Goal: Task Accomplishment & Management: Complete application form

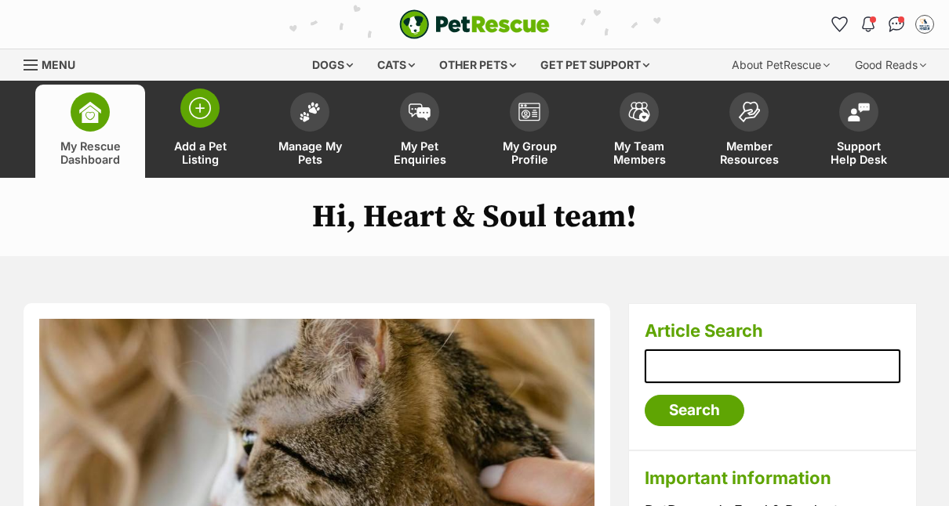
click at [190, 122] on span at bounding box center [199, 108] width 39 height 39
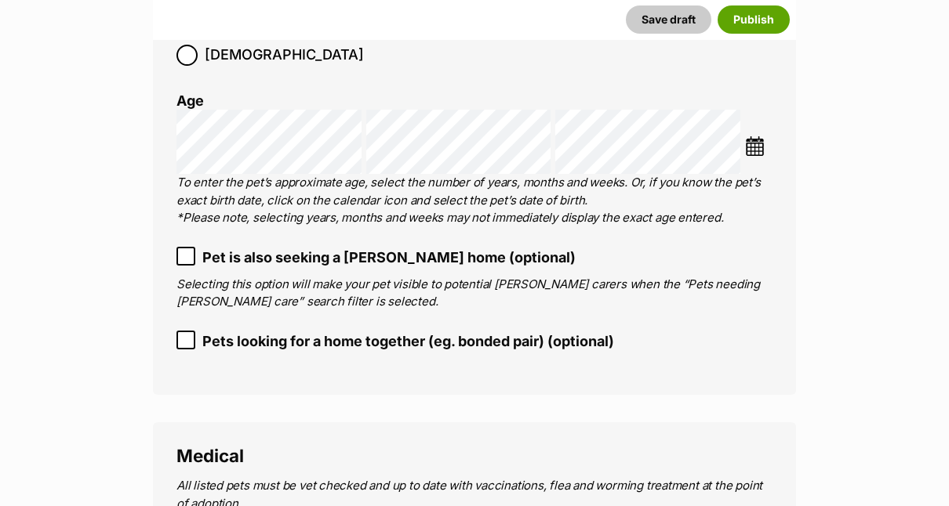
scroll to position [2034, 0]
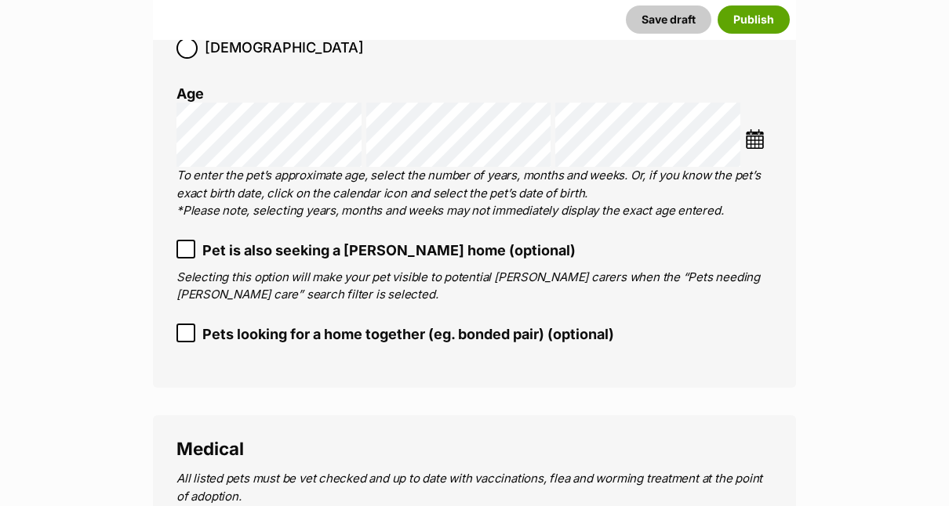
click at [754, 129] on img at bounding box center [755, 139] width 20 height 20
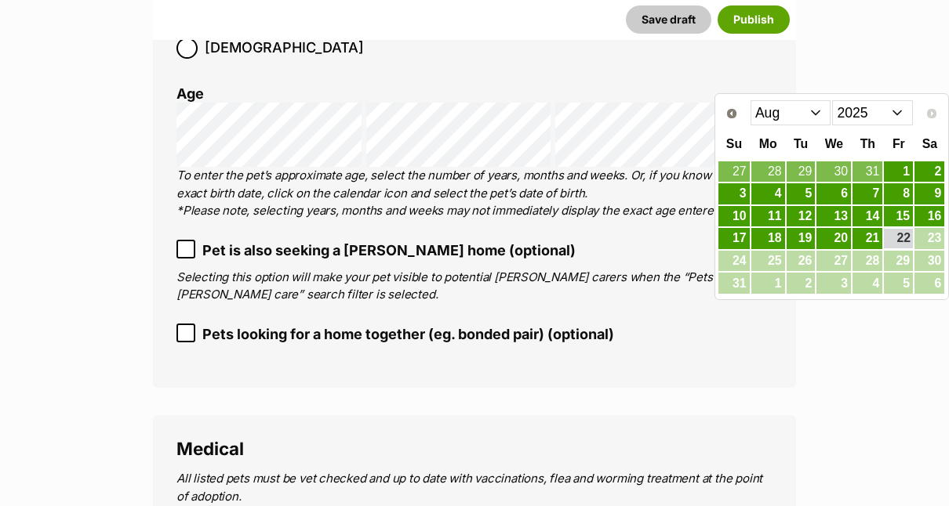
click at [893, 114] on select "2015 2016 2017 2018 2019 2020 2021 2022 2023 2024 2025" at bounding box center [872, 112] width 81 height 25
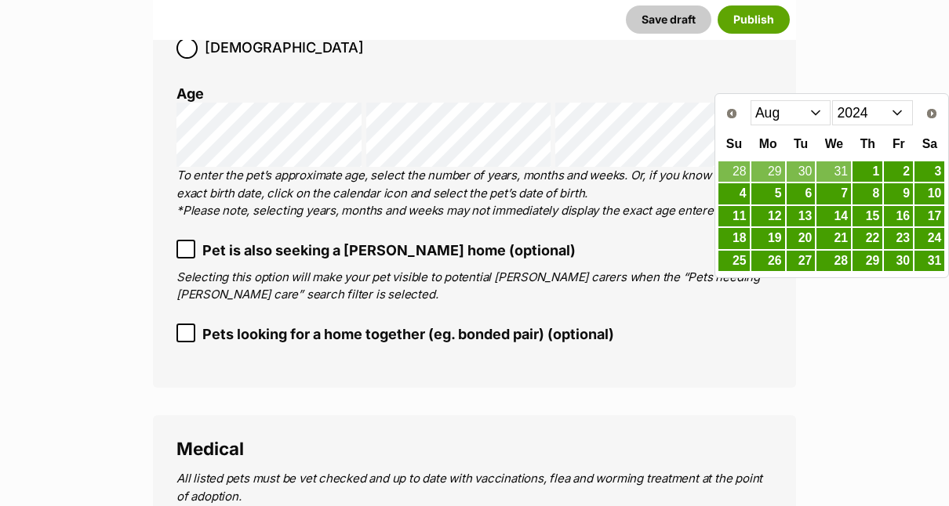
click at [807, 107] on select "Jan Feb Mar Apr May Jun Jul Aug Sep Oct Nov Dec" at bounding box center [790, 112] width 81 height 25
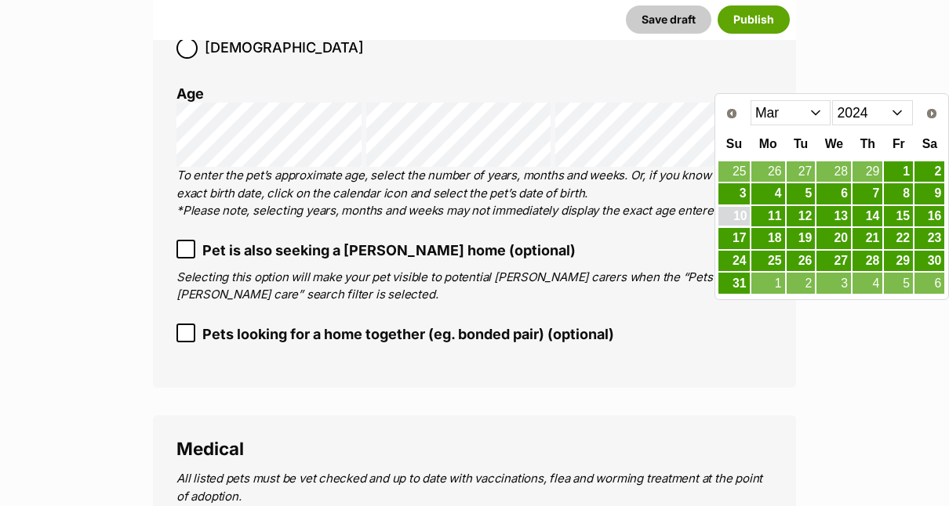
click at [744, 207] on link "10" at bounding box center [733, 217] width 31 height 20
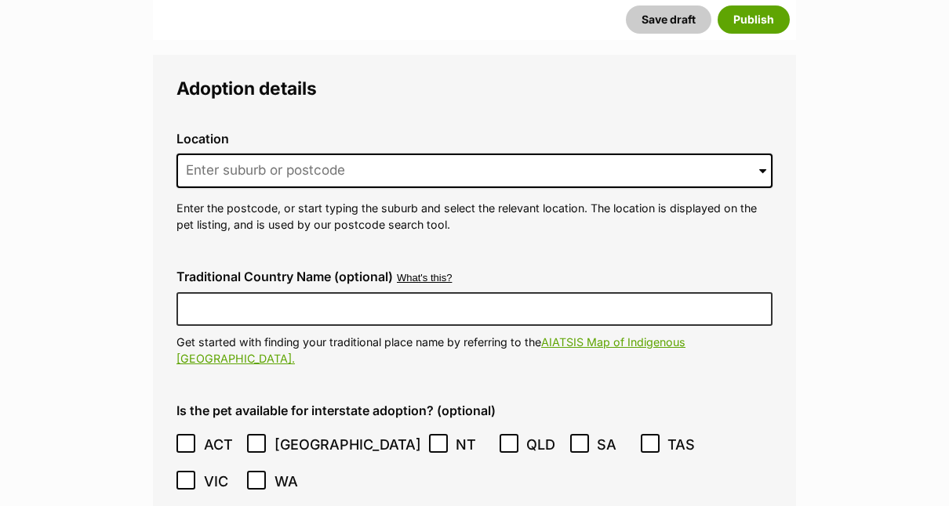
scroll to position [3219, 0]
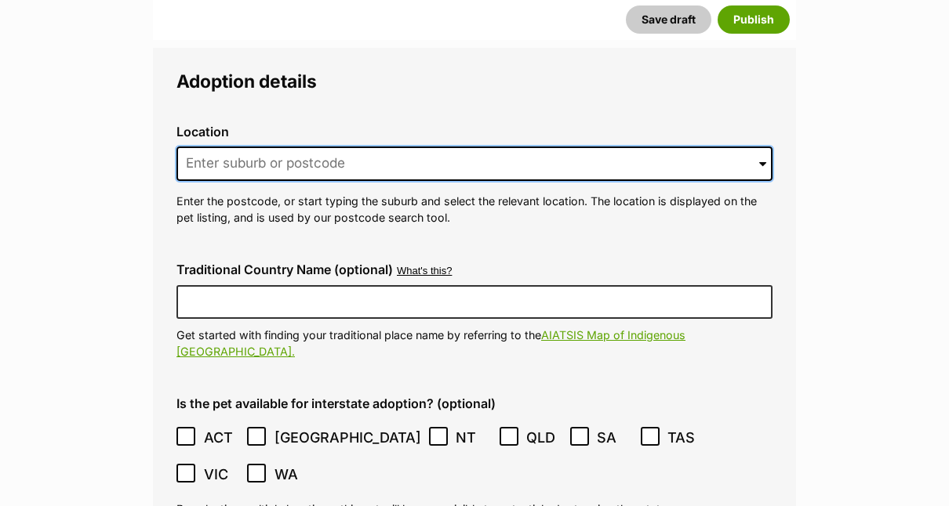
click at [357, 147] on input at bounding box center [474, 164] width 596 height 34
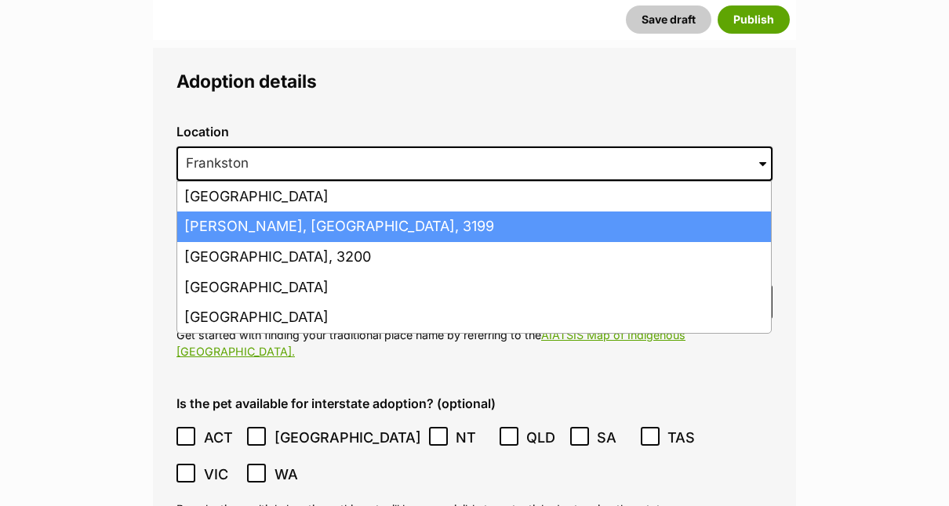
click at [262, 212] on li "Frankston, Victoria, 3199" at bounding box center [473, 227] width 593 height 31
type input "Frankston, Victoria, 3199"
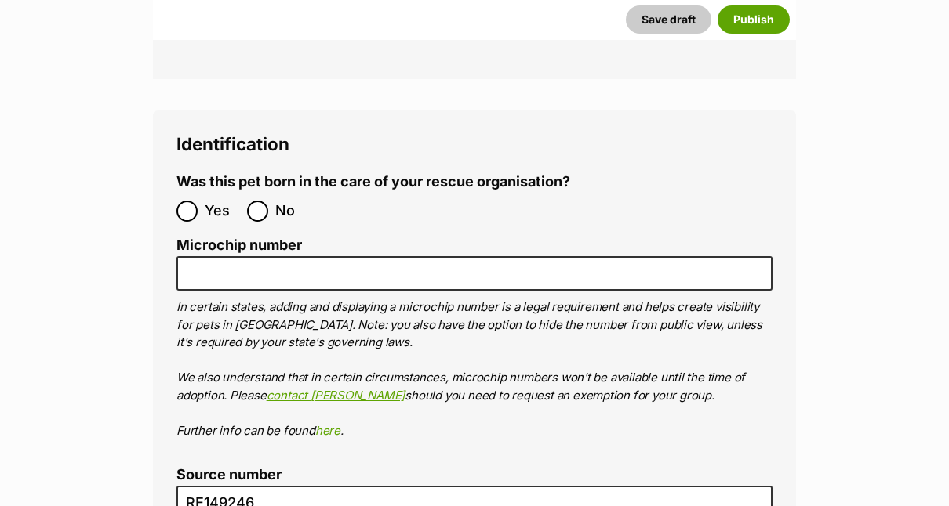
scroll to position [4642, 0]
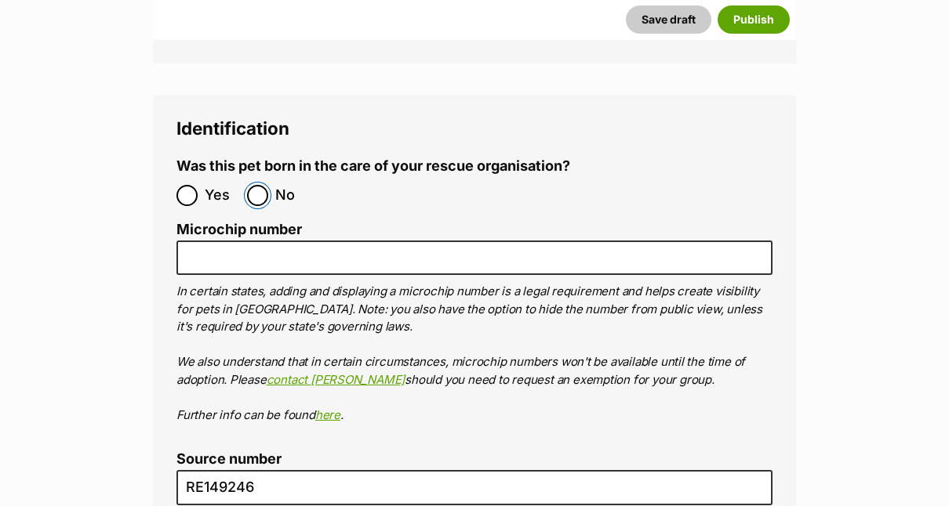
click at [263, 185] on input "No" at bounding box center [257, 195] width 21 height 21
radio input "true"
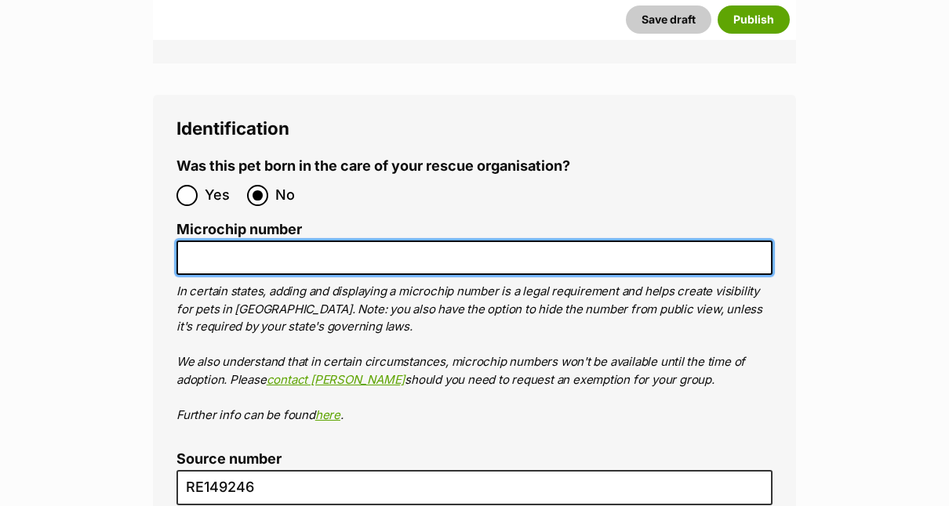
click at [230, 241] on input "Microchip number" at bounding box center [474, 258] width 596 height 35
paste input "978142000102829"
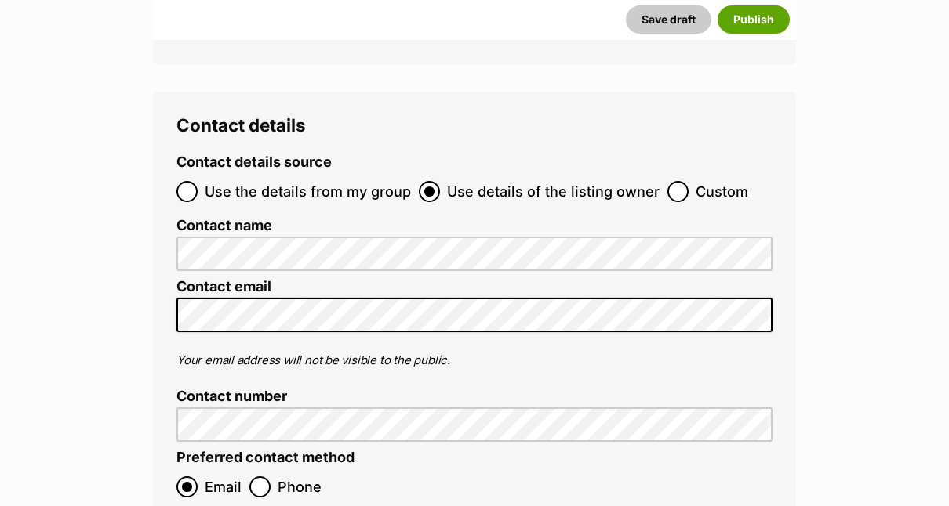
scroll to position [5353, 0]
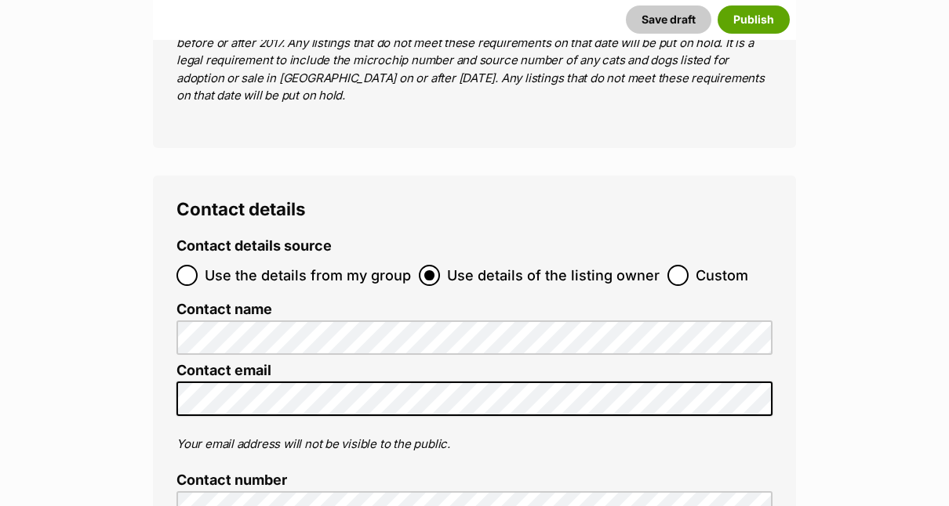
type input "978142000102829"
click at [300, 265] on span "Use the details from my group" at bounding box center [308, 275] width 206 height 21
click at [198, 265] on input "Use the details from my group" at bounding box center [186, 275] width 21 height 21
radio input "true"
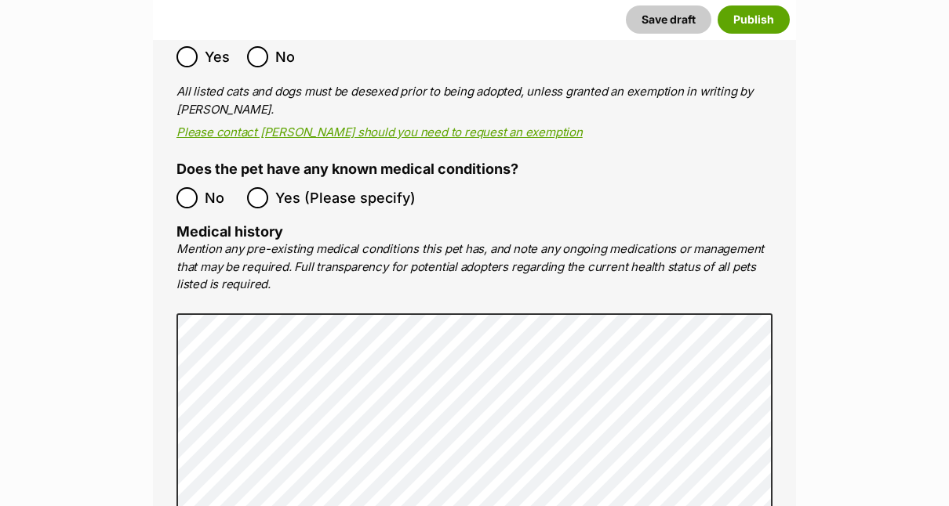
scroll to position [2654, 0]
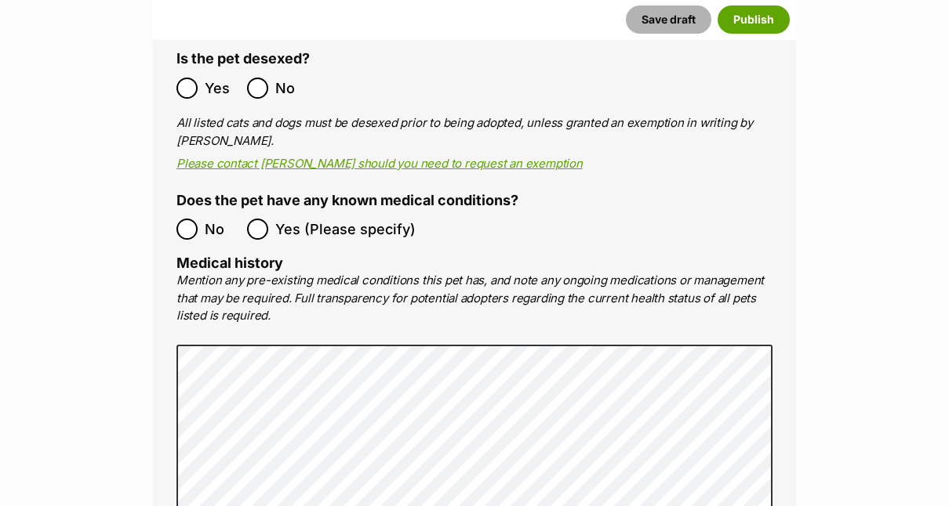
click at [675, 17] on button "Save draft" at bounding box center [668, 19] width 85 height 28
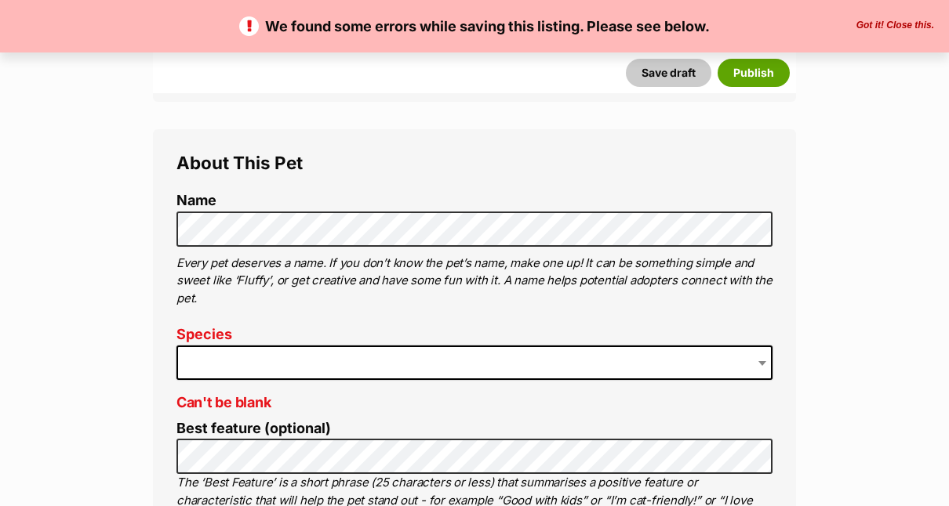
scroll to position [589, 0]
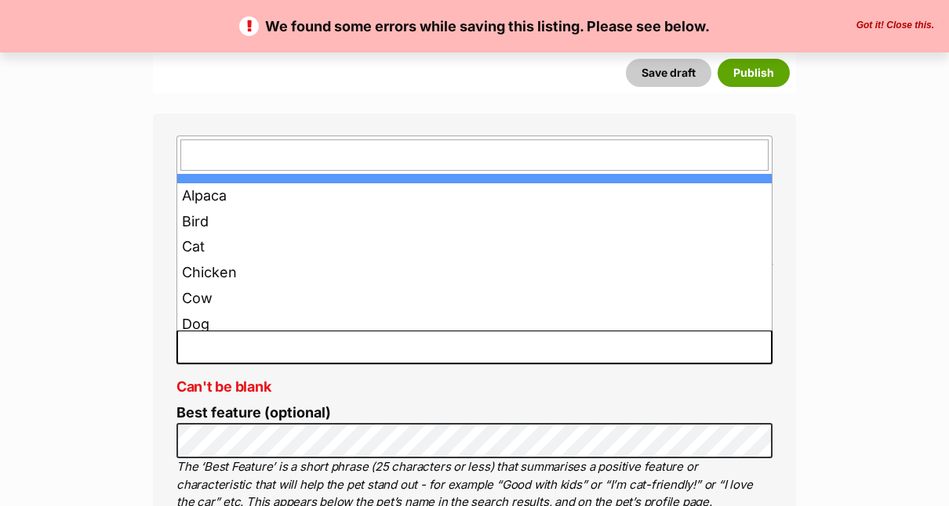
click at [292, 353] on span at bounding box center [474, 347] width 596 height 34
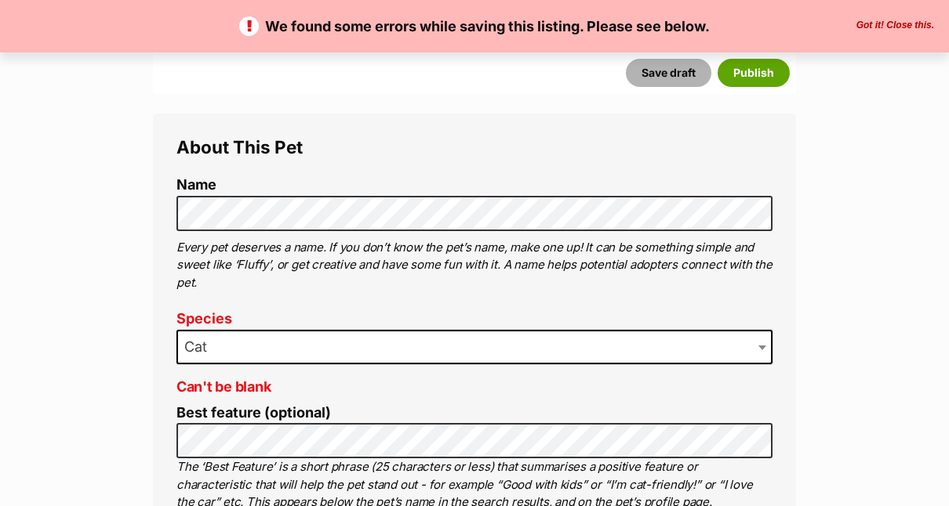
click at [663, 79] on button "Save draft" at bounding box center [668, 73] width 85 height 28
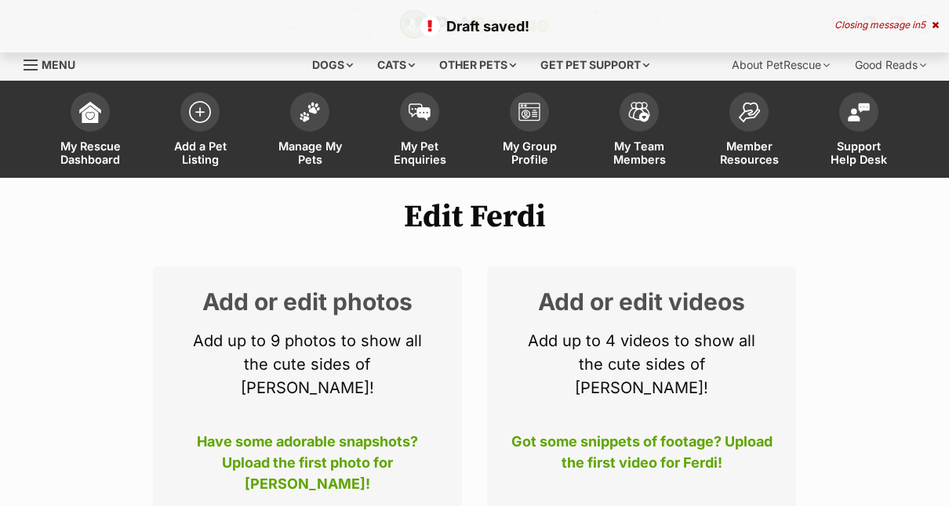
select select
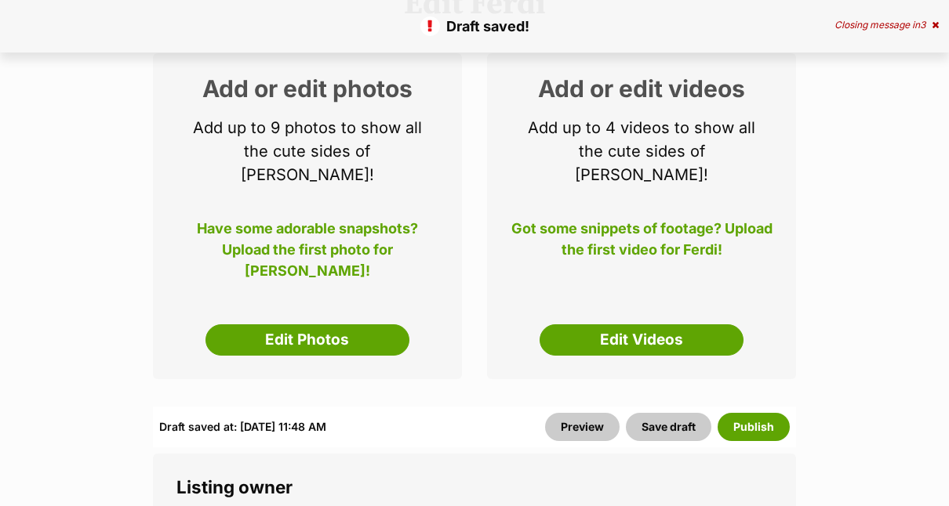
scroll to position [249, 0]
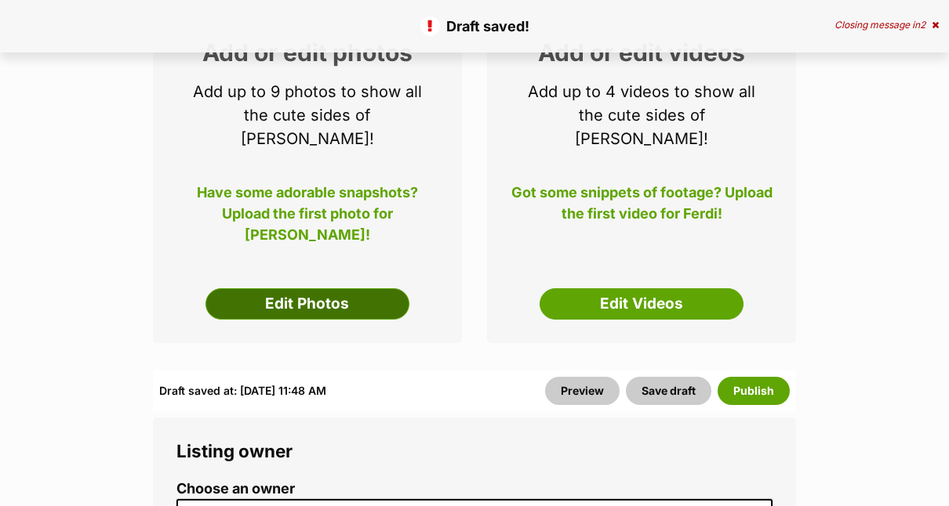
click at [303, 288] on link "Edit Photos" at bounding box center [307, 303] width 204 height 31
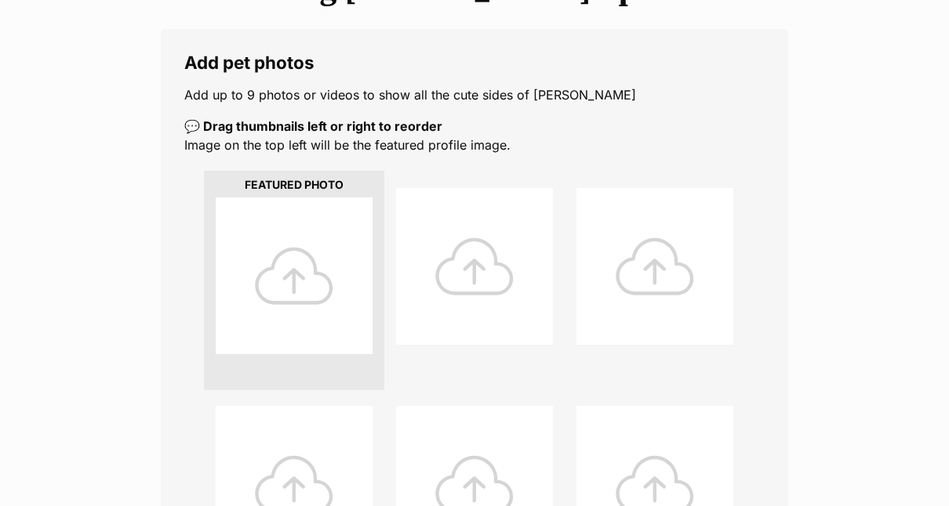
scroll to position [247, 0]
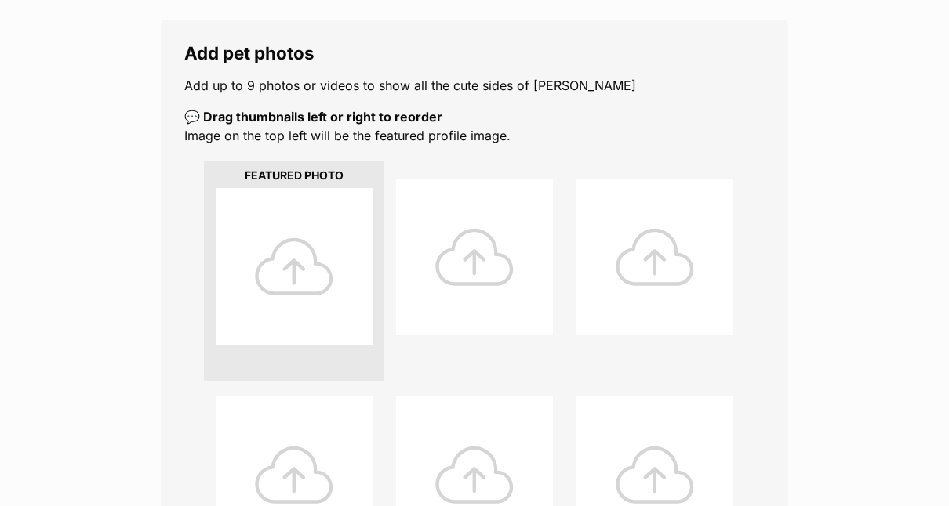
click at [257, 268] on div at bounding box center [294, 266] width 157 height 157
click at [292, 256] on div at bounding box center [294, 266] width 157 height 157
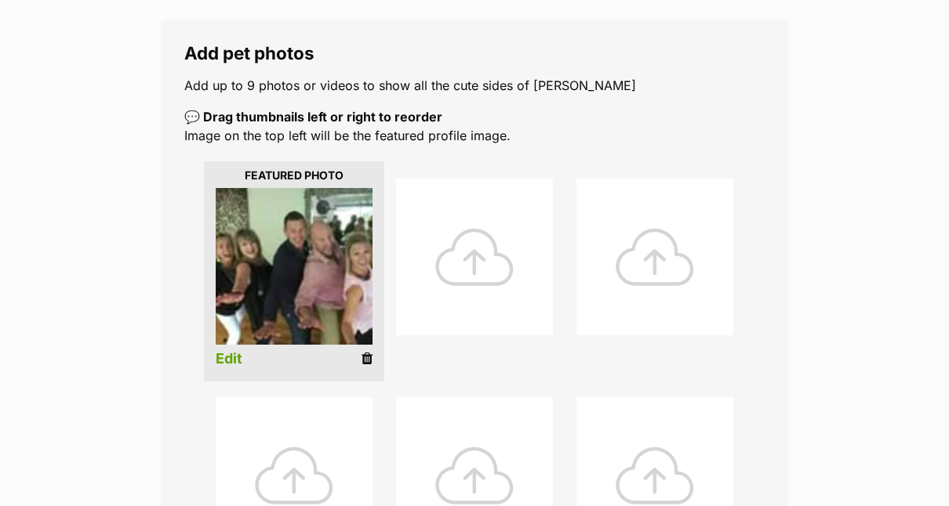
drag, startPoint x: 364, startPoint y: 359, endPoint x: 549, endPoint y: 50, distance: 360.0
click at [364, 359] on icon at bounding box center [366, 359] width 11 height 14
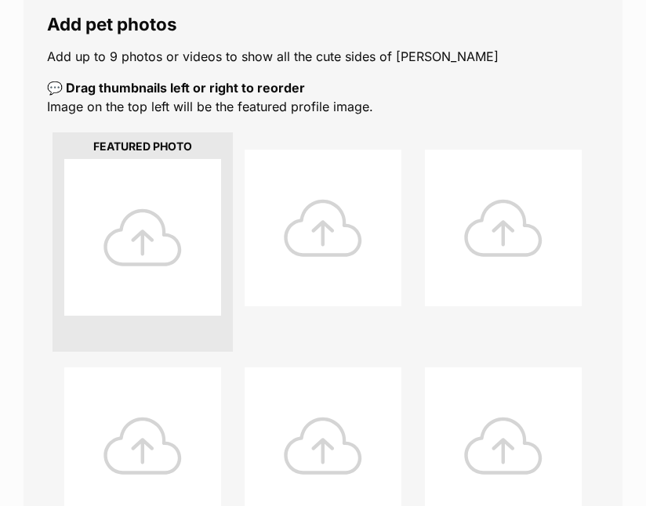
scroll to position [346, 0]
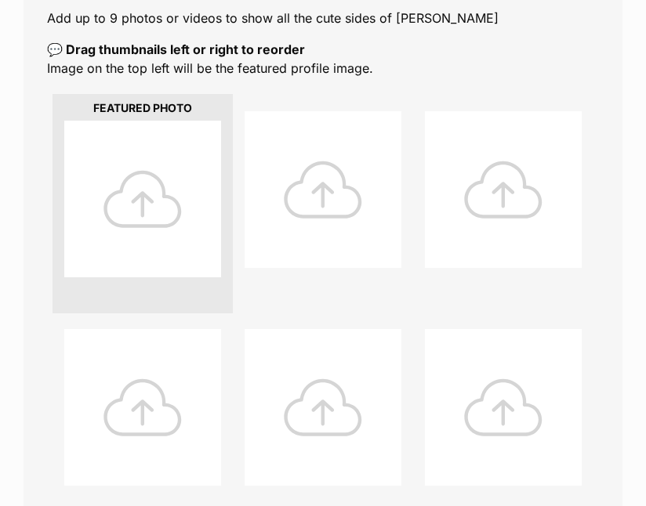
click at [134, 169] on div at bounding box center [142, 199] width 157 height 157
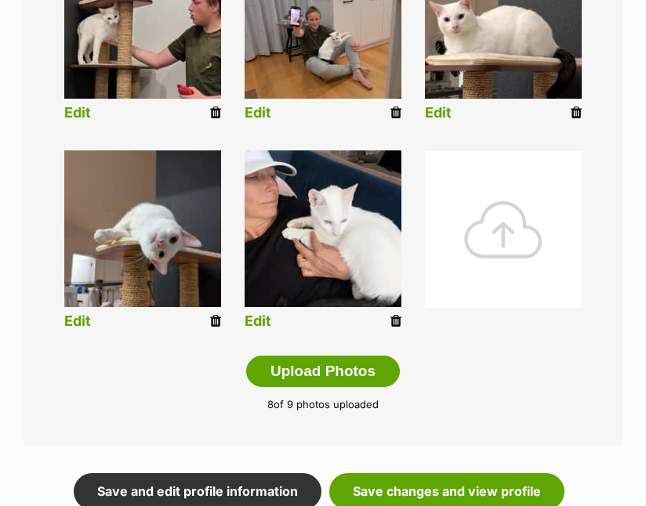
scroll to position [706, 0]
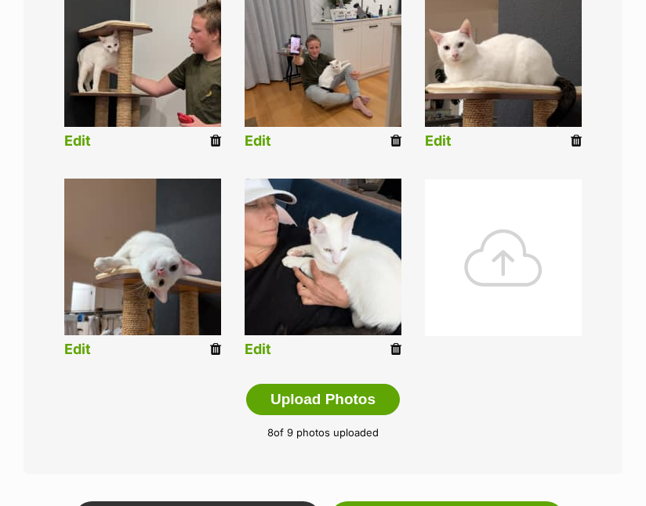
click at [510, 266] on div at bounding box center [503, 258] width 157 height 157
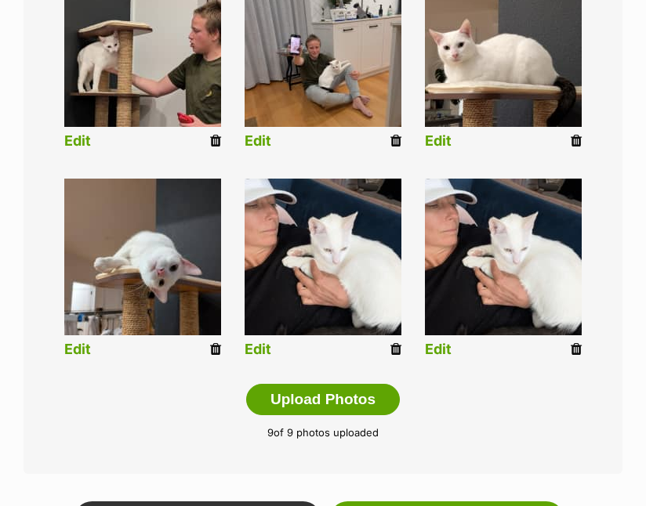
drag, startPoint x: 578, startPoint y: 352, endPoint x: 551, endPoint y: 45, distance: 307.7
click at [578, 352] on icon at bounding box center [576, 350] width 11 height 14
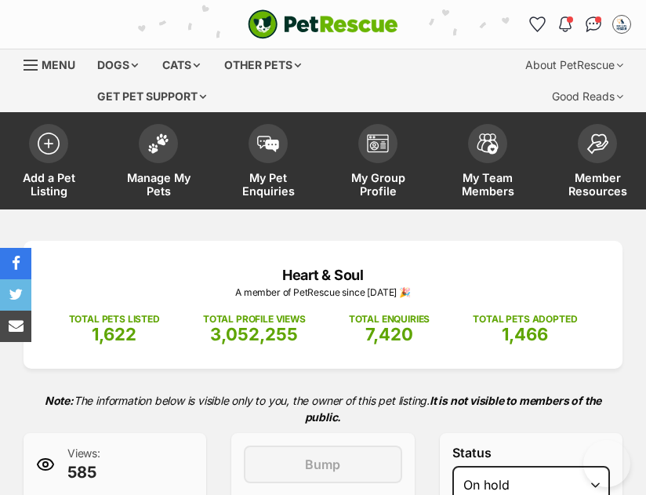
select select "other"
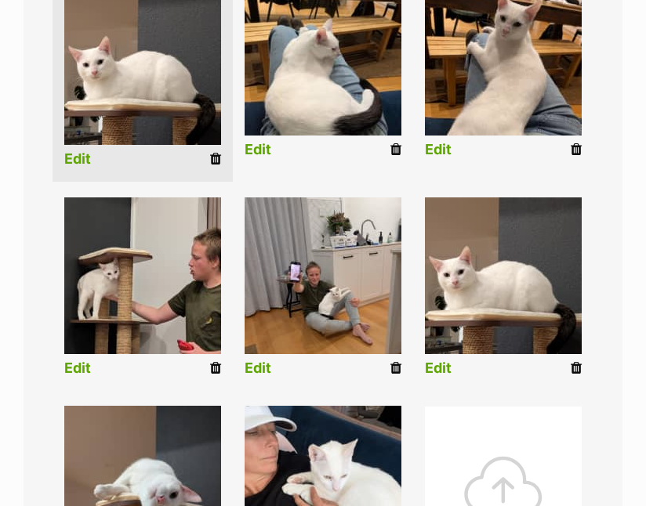
scroll to position [486, 0]
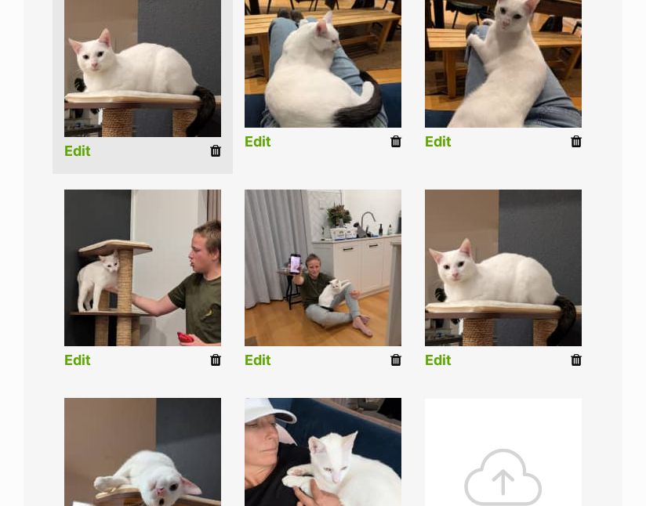
click at [575, 361] on icon at bounding box center [576, 361] width 11 height 14
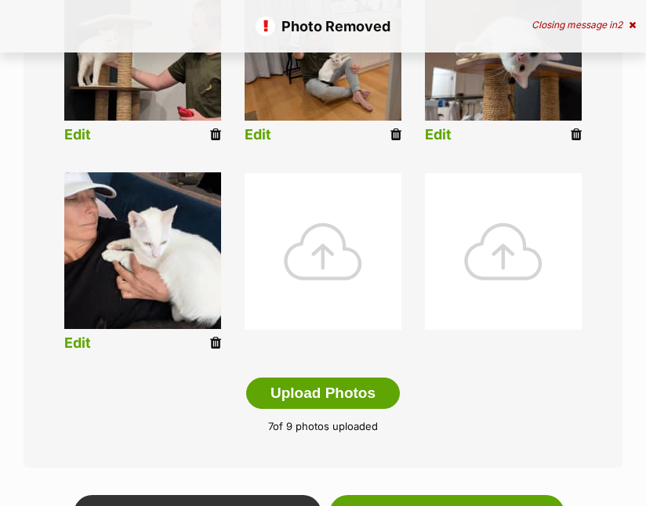
scroll to position [720, 0]
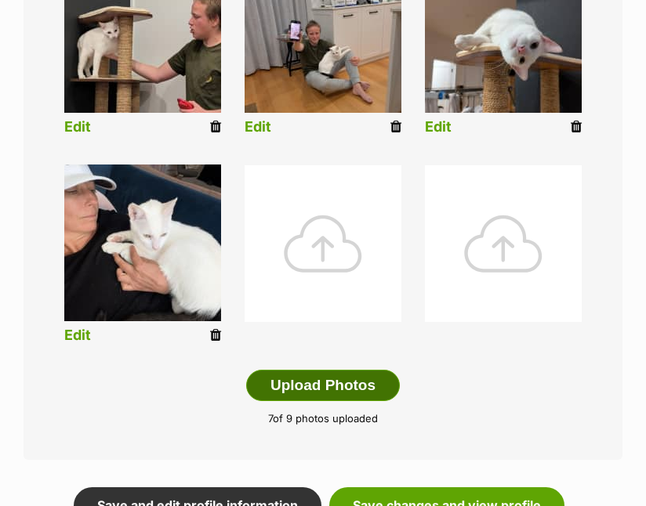
click at [322, 383] on button "Upload Photos" at bounding box center [323, 385] width 154 height 31
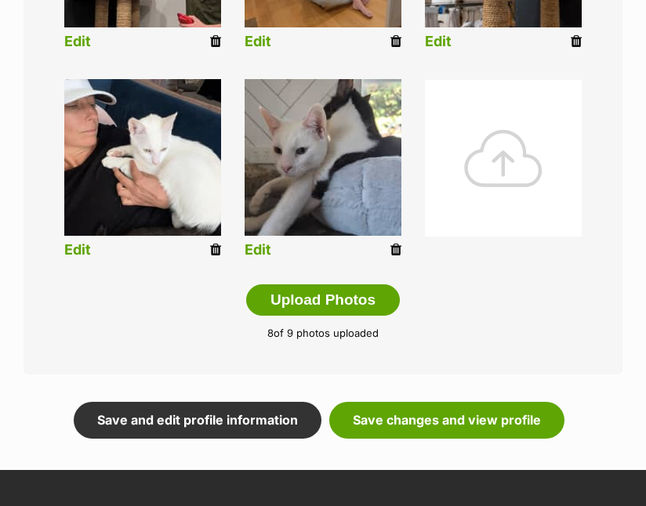
scroll to position [811, 0]
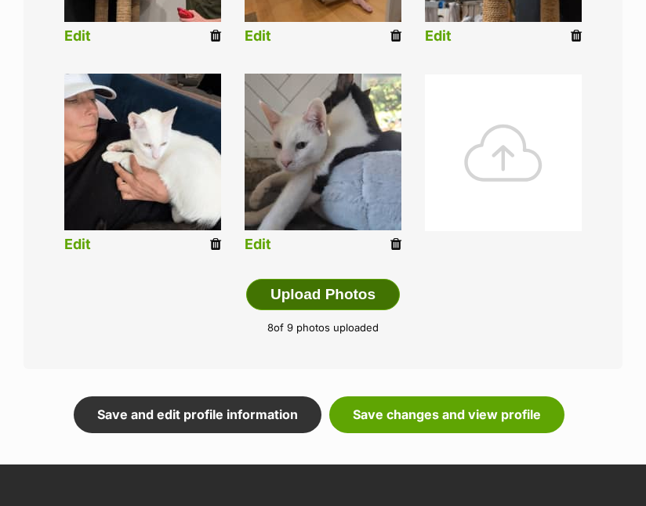
click at [382, 284] on button "Upload Photos" at bounding box center [323, 294] width 154 height 31
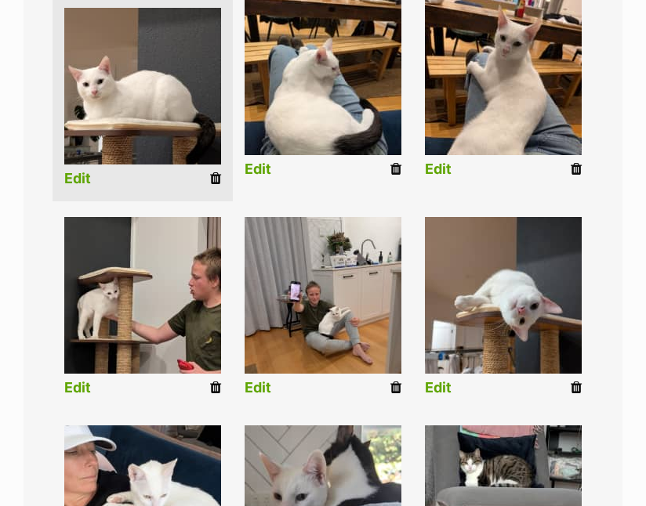
scroll to position [456, 0]
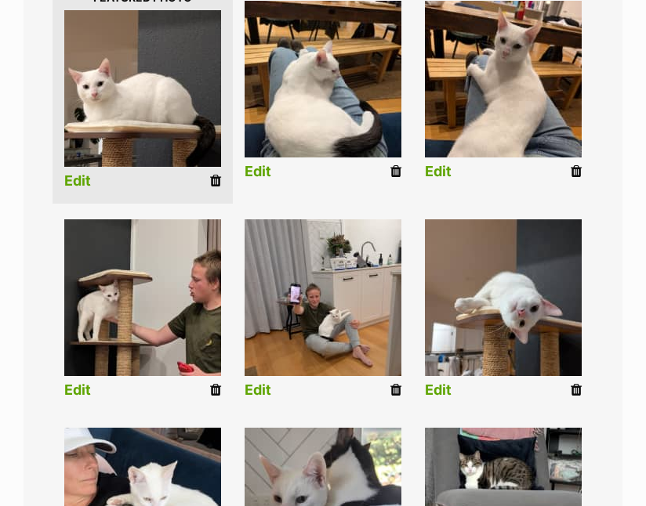
click at [73, 392] on link "Edit" at bounding box center [77, 391] width 27 height 16
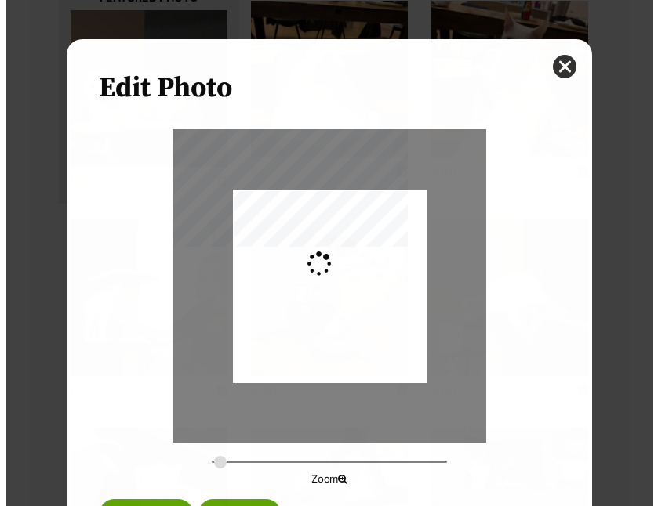
scroll to position [0, 0]
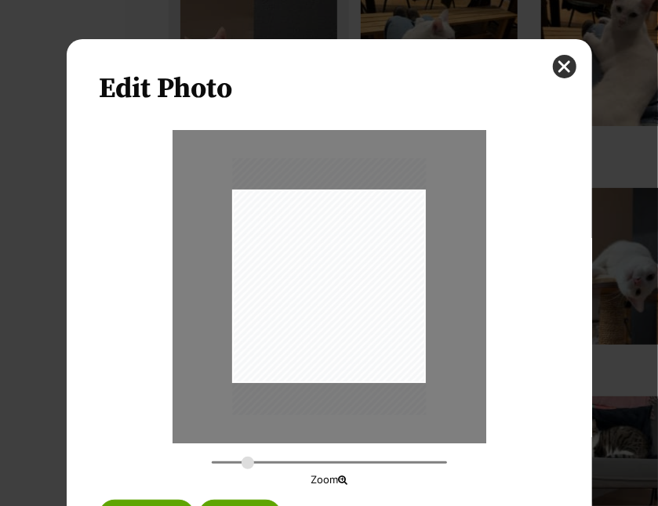
type input "0.4427"
click at [242, 464] on input "Dialog Window - Close (Press escape to close)" at bounding box center [329, 462] width 235 height 15
drag, startPoint x: 288, startPoint y: 314, endPoint x: 373, endPoint y: 348, distance: 91.4
click at [373, 348] on div "Dialog Window - Close (Press escape to close)" at bounding box center [387, 321] width 312 height 415
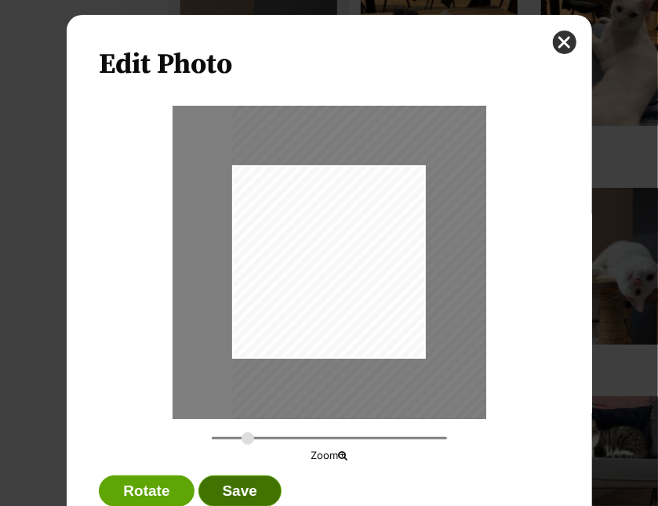
click at [228, 485] on button "Save" at bounding box center [239, 491] width 83 height 31
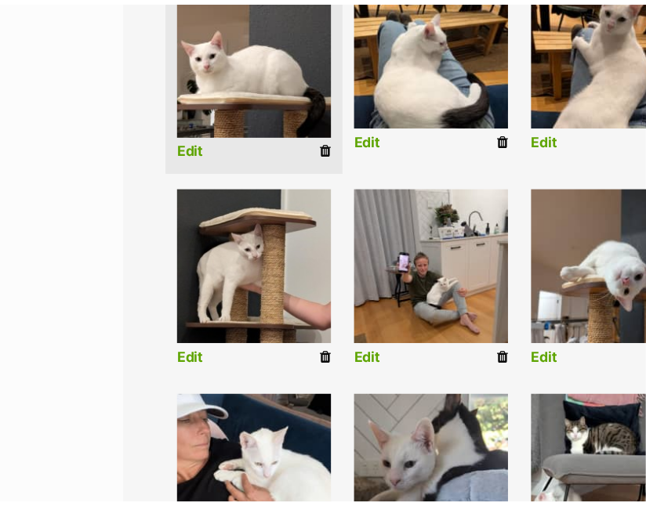
scroll to position [456, 0]
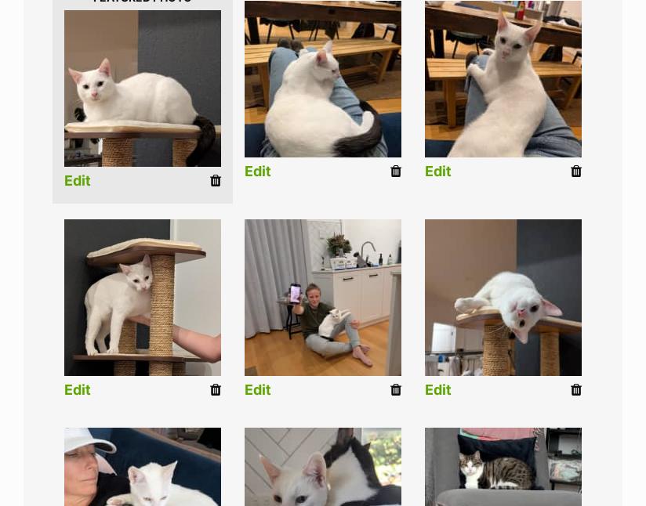
click at [266, 391] on link "Edit" at bounding box center [258, 391] width 27 height 16
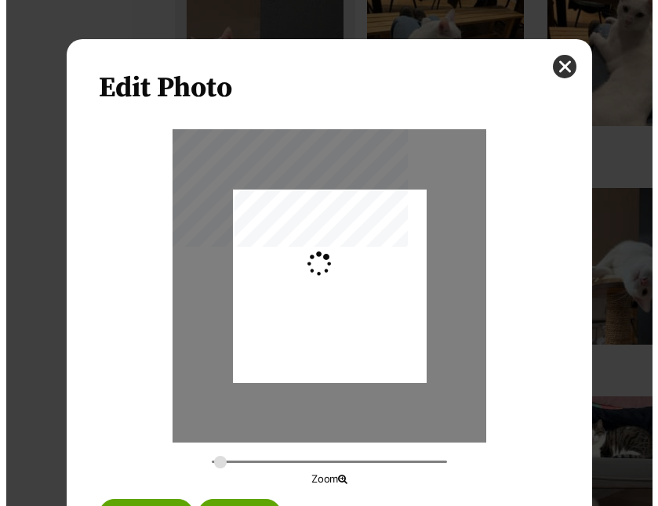
scroll to position [0, 0]
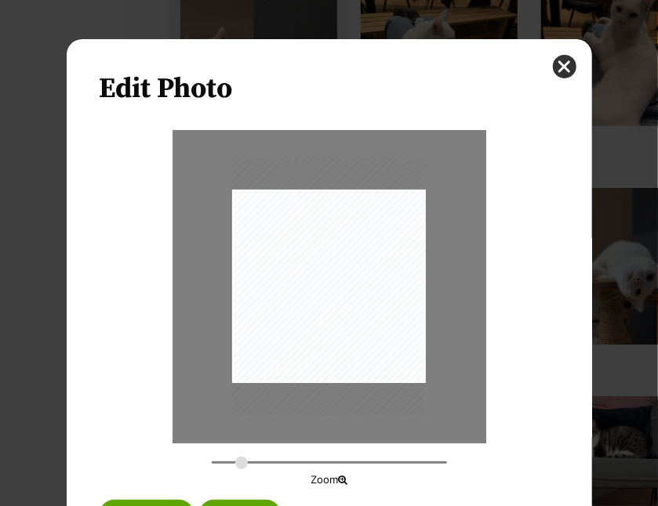
type input "0.4053"
click at [235, 459] on input "Dialog Window - Close (Press escape to close)" at bounding box center [329, 462] width 235 height 15
click at [215, 503] on button "Save" at bounding box center [239, 515] width 83 height 31
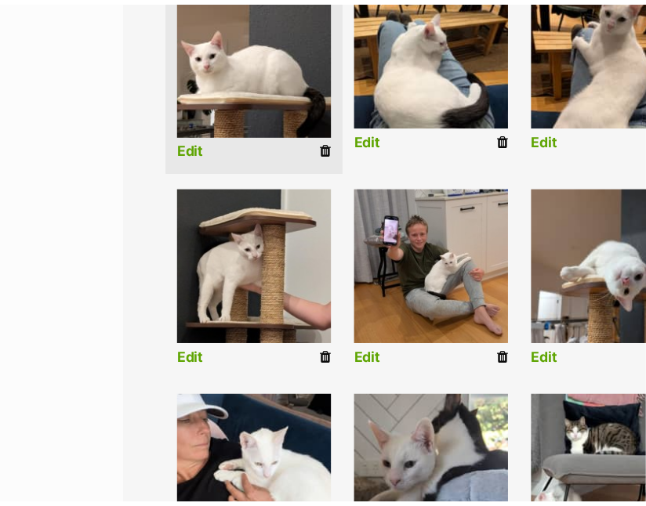
scroll to position [456, 0]
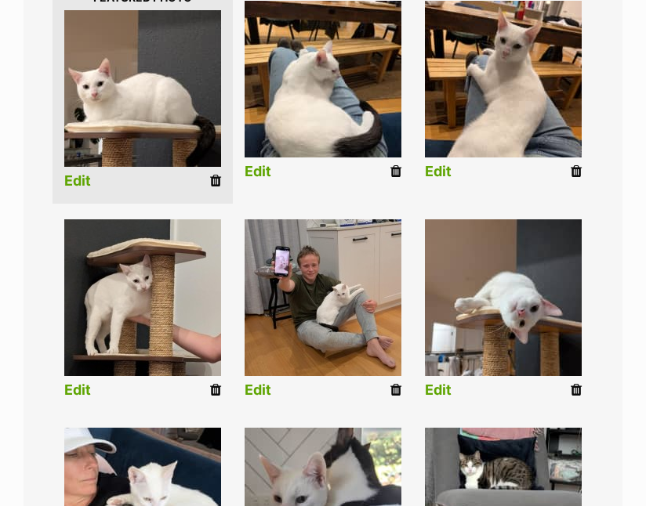
click at [86, 184] on link "Edit" at bounding box center [77, 181] width 27 height 16
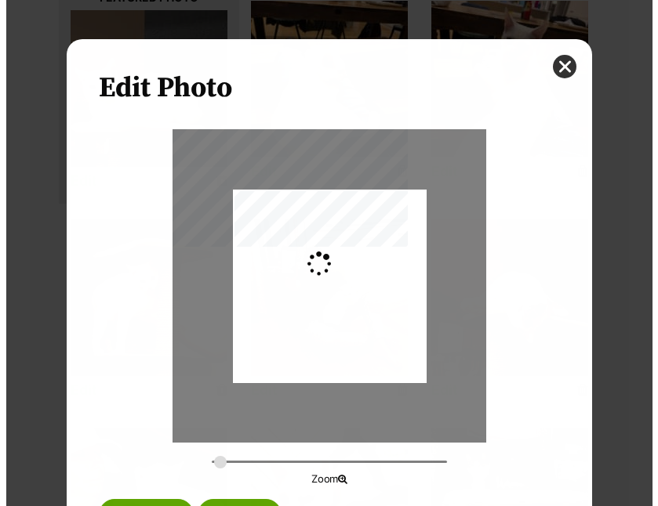
scroll to position [0, 0]
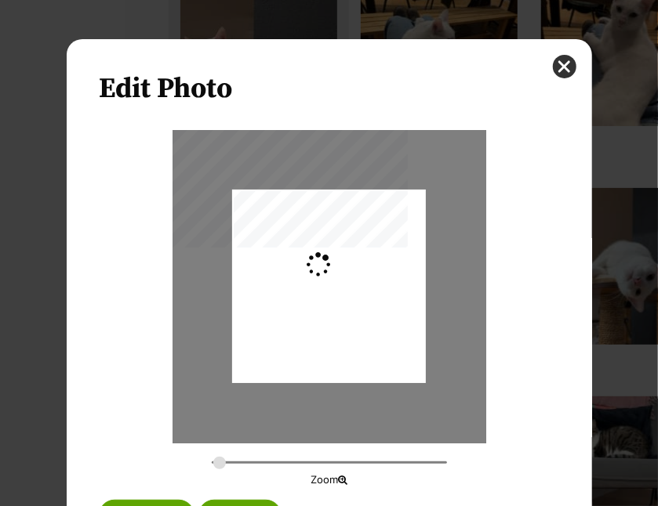
type input "0.2744"
drag, startPoint x: 337, startPoint y: 283, endPoint x: 357, endPoint y: 285, distance: 20.5
click at [357, 285] on div "Dialog Window - Close (Press escape to close)" at bounding box center [329, 288] width 194 height 257
click at [357, 285] on div "Dialog Window - Close (Press escape to close)" at bounding box center [329, 289] width 194 height 257
click at [220, 503] on button "Save" at bounding box center [239, 515] width 83 height 31
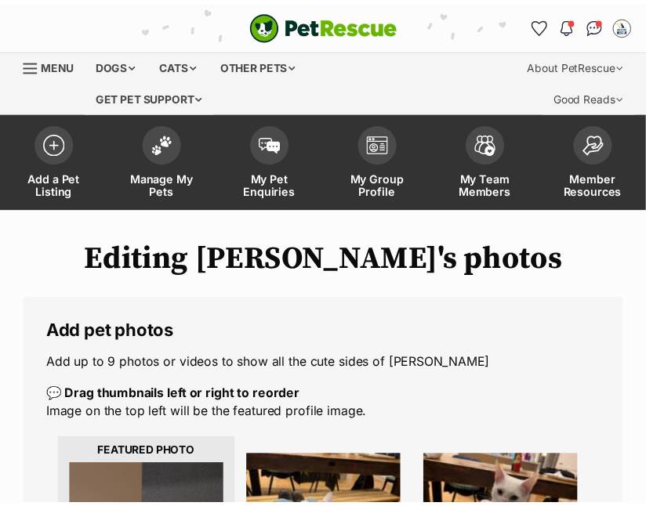
scroll to position [456, 0]
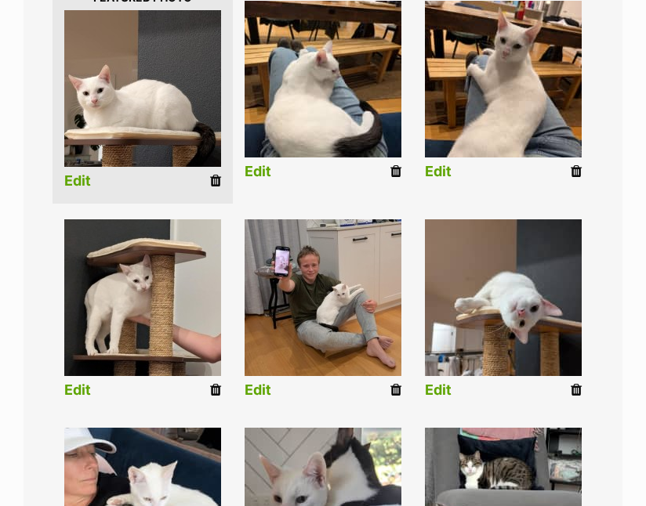
click at [508, 307] on img at bounding box center [503, 297] width 157 height 157
click at [443, 386] on link "Edit" at bounding box center [438, 391] width 27 height 16
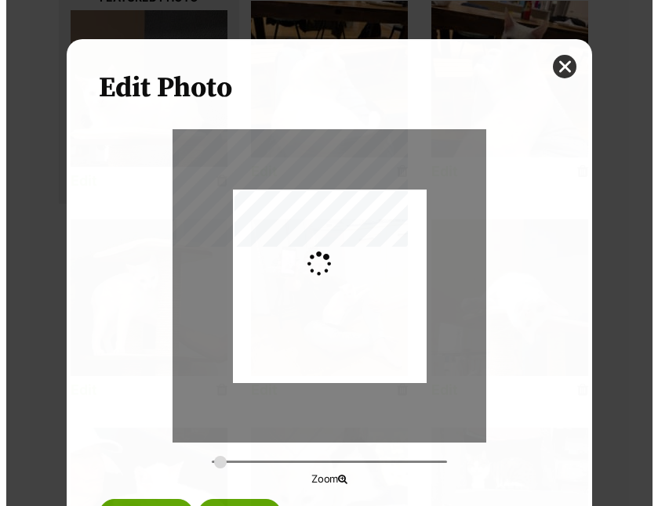
scroll to position [0, 0]
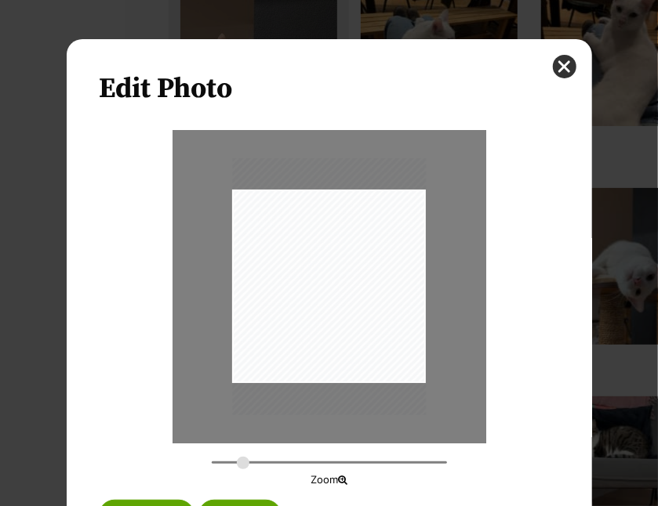
click at [237, 463] on input "Dialog Window - Close (Press escape to close)" at bounding box center [329, 462] width 235 height 15
drag, startPoint x: 307, startPoint y: 303, endPoint x: 302, endPoint y: 350, distance: 48.0
click at [302, 350] on div "Dialog Window - Close (Press escape to close)" at bounding box center [324, 334] width 292 height 388
drag, startPoint x: 238, startPoint y: 463, endPoint x: 230, endPoint y: 461, distance: 8.2
type input "0.3765"
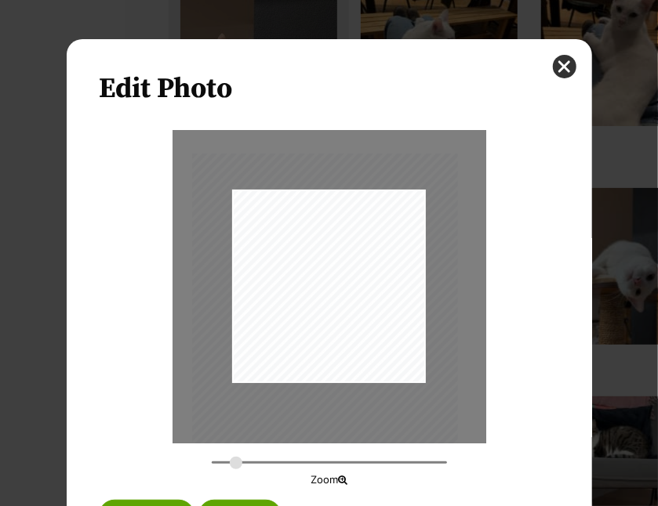
click at [230, 461] on input "Dialog Window - Close (Press escape to close)" at bounding box center [329, 462] width 235 height 15
click at [215, 502] on button "Save" at bounding box center [239, 515] width 83 height 31
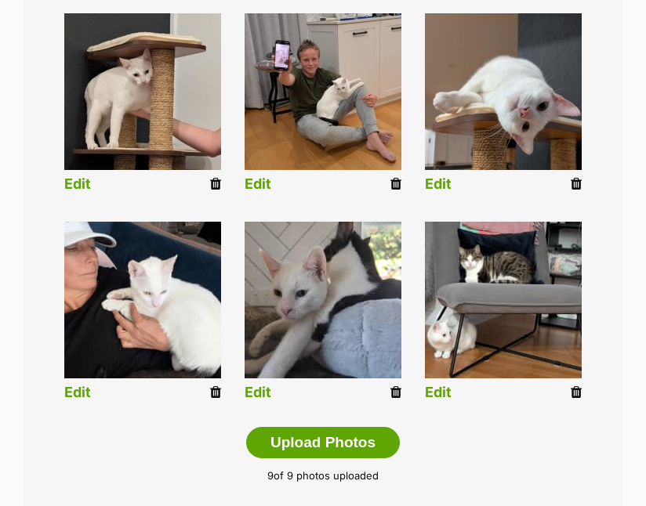
scroll to position [690, 0]
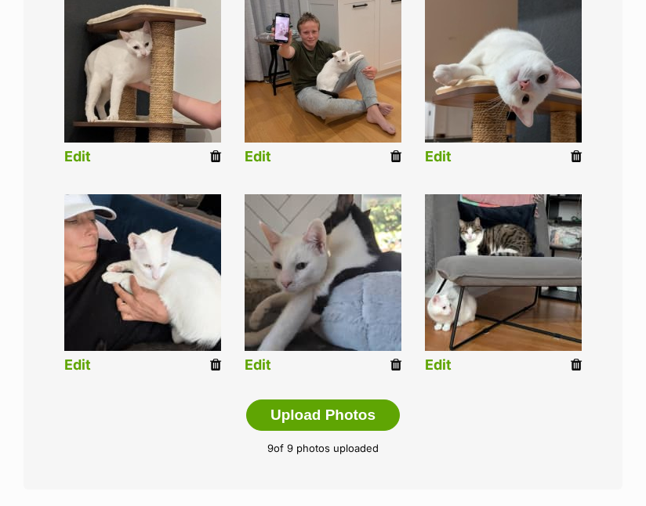
click at [75, 371] on link "Edit" at bounding box center [77, 365] width 27 height 16
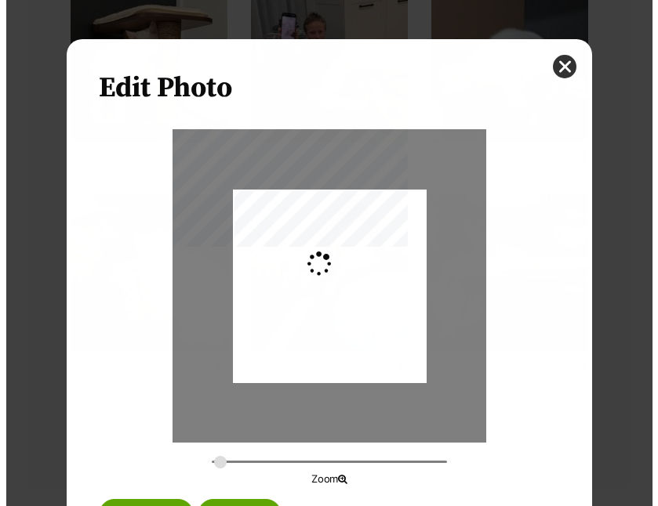
scroll to position [0, 0]
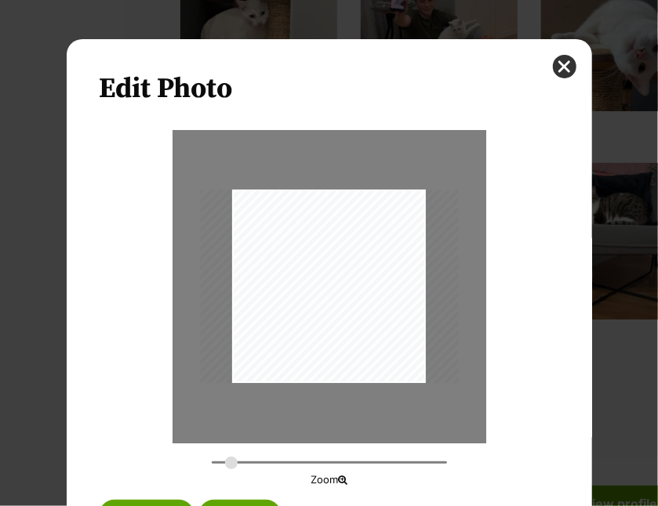
type input "0.4364"
click at [225, 460] on input "Dialog Window - Close (Press escape to close)" at bounding box center [329, 462] width 235 height 15
drag, startPoint x: 294, startPoint y: 332, endPoint x: 294, endPoint y: 314, distance: 18.0
click at [294, 314] on div "Dialog Window - Close (Press escape to close)" at bounding box center [329, 269] width 308 height 231
click at [228, 500] on button "Save" at bounding box center [239, 515] width 83 height 31
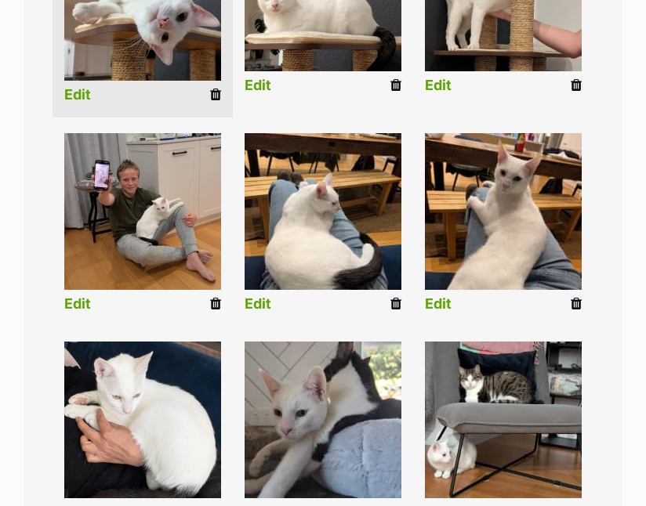
scroll to position [524, 0]
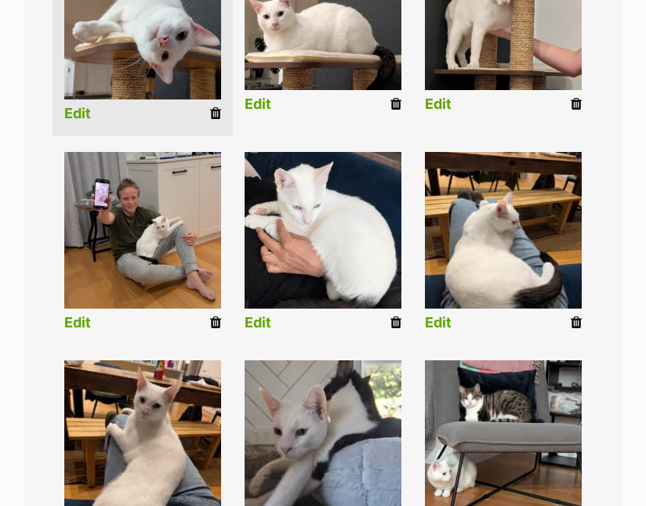
click at [447, 327] on link "Edit" at bounding box center [438, 323] width 27 height 16
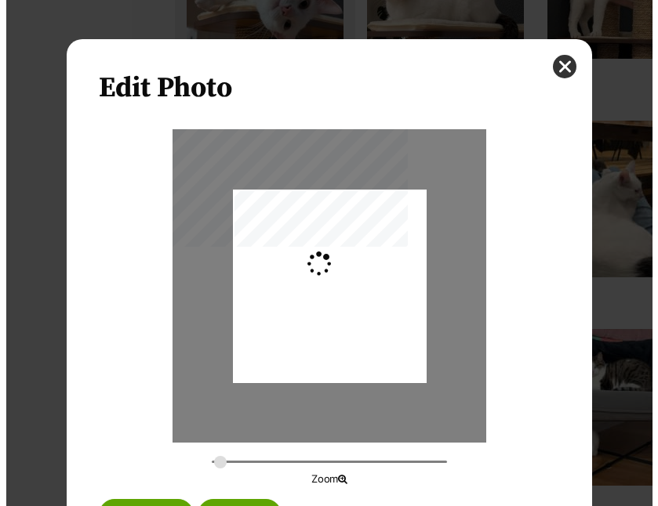
scroll to position [0, 0]
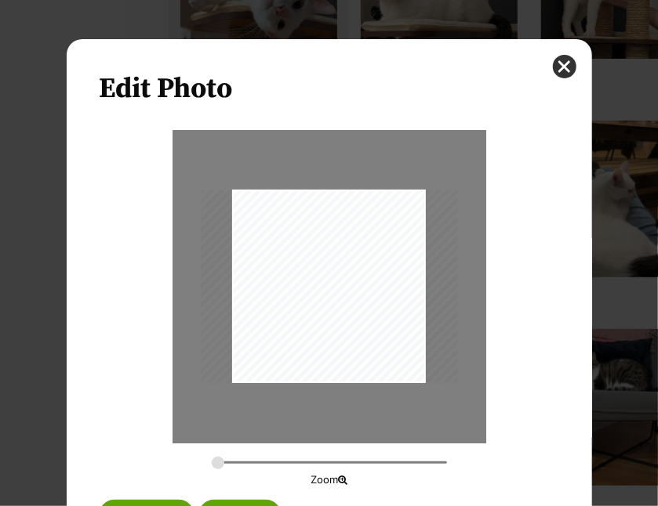
drag, startPoint x: 310, startPoint y: 304, endPoint x: 311, endPoint y: 249, distance: 54.9
click at [311, 249] on div "Dialog Window - Close (Press escape to close)" at bounding box center [328, 287] width 257 height 194
type input "0.4541"
click at [229, 458] on input "Dialog Window - Close (Press escape to close)" at bounding box center [329, 462] width 235 height 15
drag, startPoint x: 296, startPoint y: 317, endPoint x: 297, endPoint y: 227, distance: 90.2
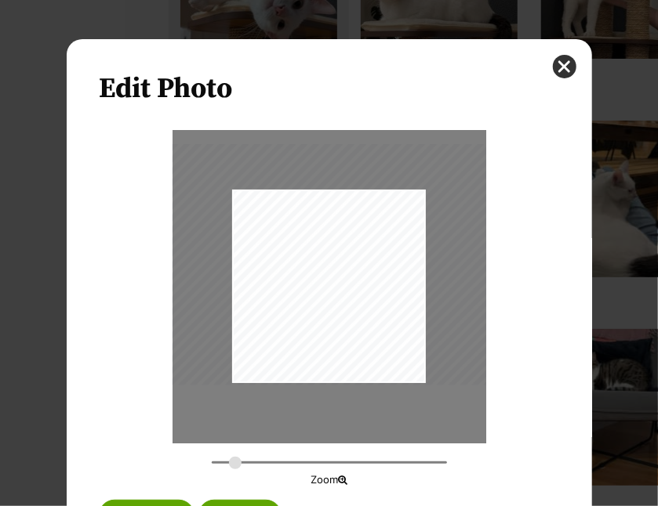
click at [297, 227] on div "Dialog Window - Close (Press escape to close)" at bounding box center [332, 264] width 321 height 241
click at [223, 503] on button "Save" at bounding box center [239, 515] width 83 height 31
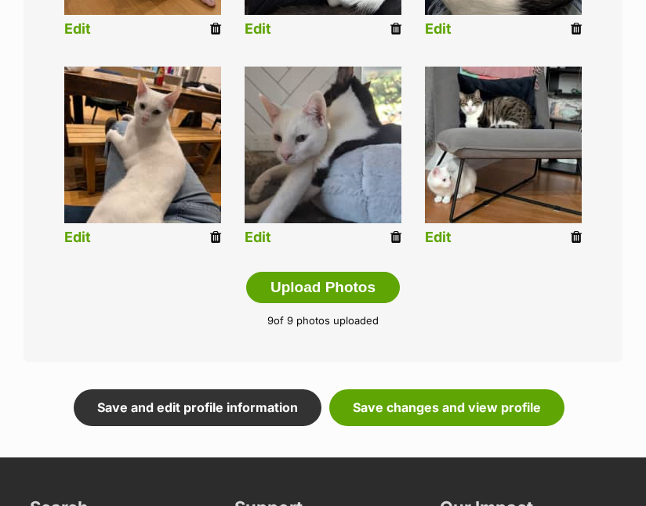
scroll to position [851, 0]
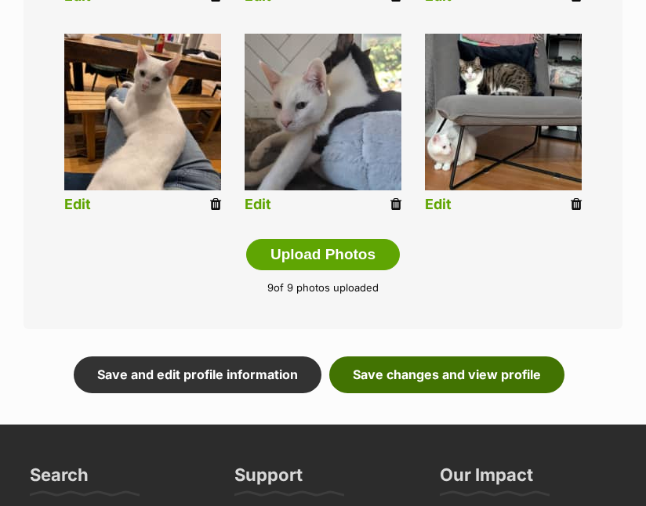
click at [398, 365] on link "Save changes and view profile" at bounding box center [446, 375] width 235 height 36
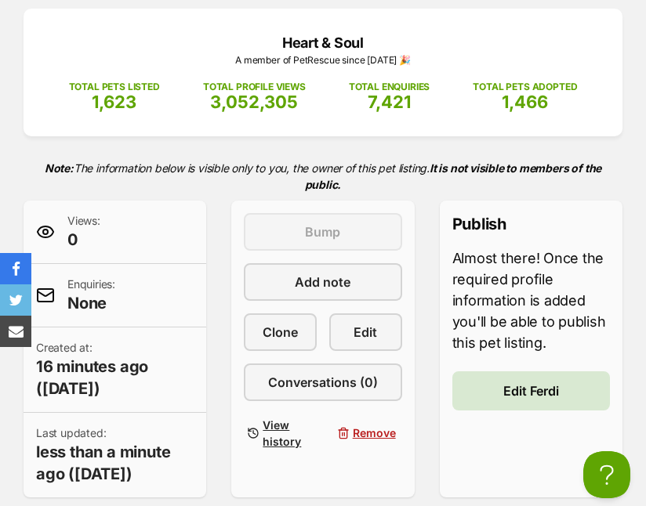
scroll to position [227, 0]
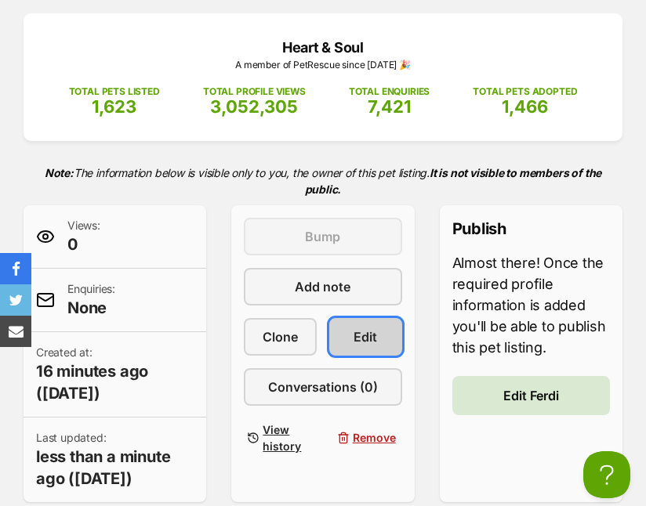
click at [386, 339] on link "Edit" at bounding box center [365, 337] width 73 height 38
click at [368, 335] on span "Edit" at bounding box center [366, 337] width 24 height 19
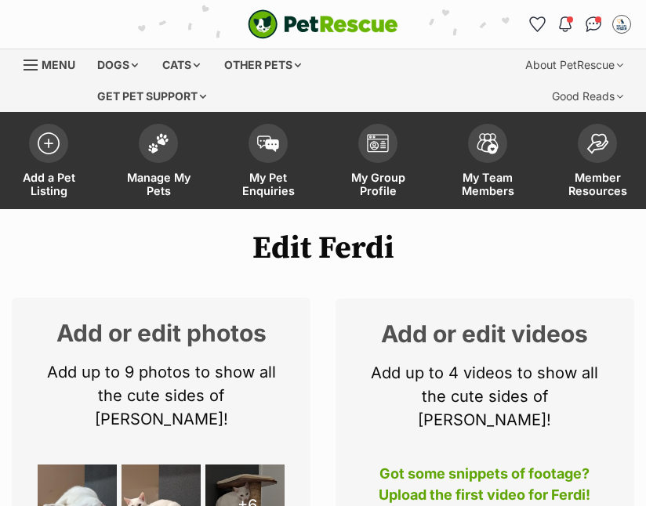
select select
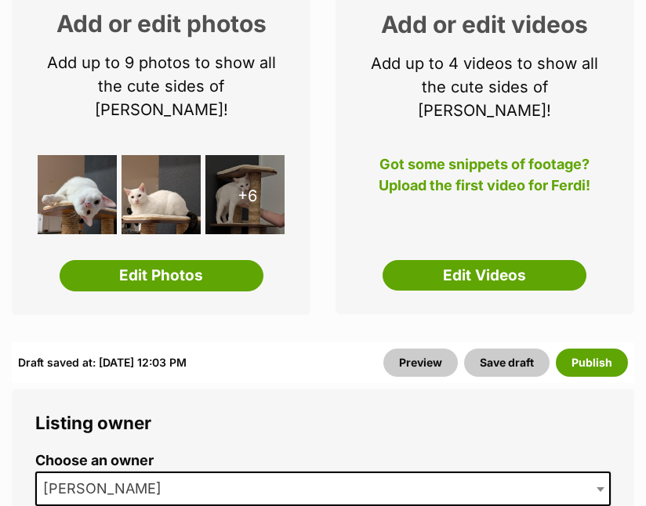
scroll to position [366, 0]
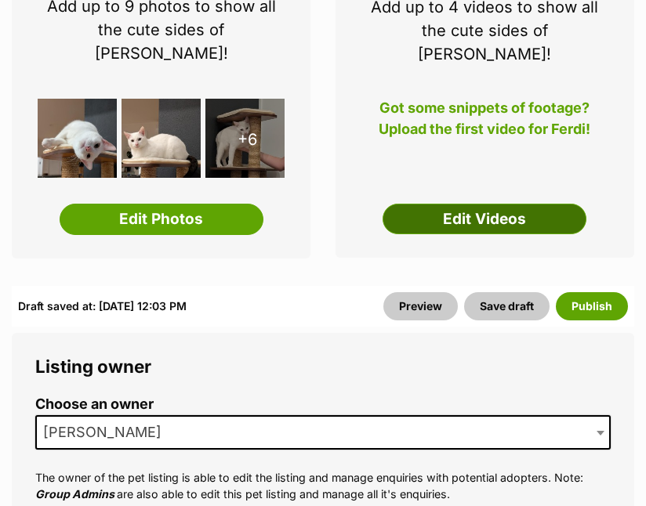
click at [454, 204] on link "Edit Videos" at bounding box center [485, 219] width 204 height 31
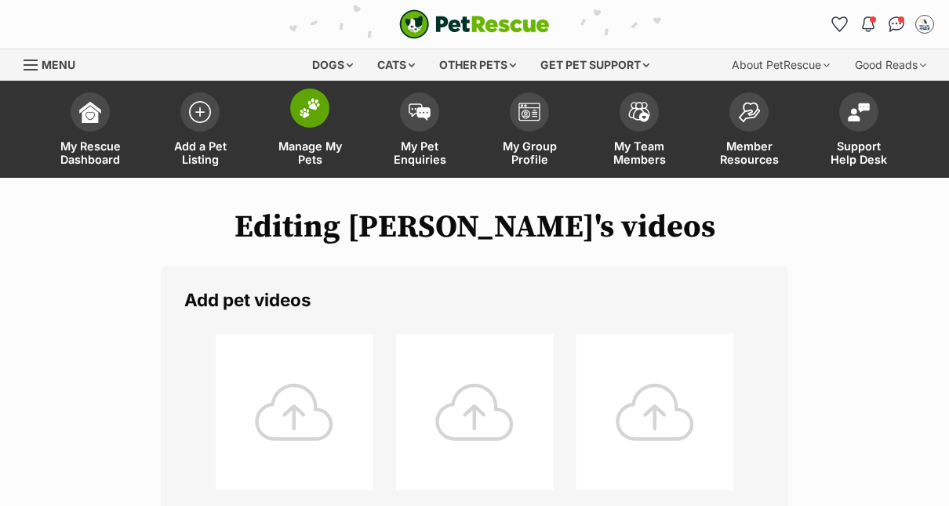
click at [300, 132] on link "Manage My Pets" at bounding box center [310, 131] width 110 height 93
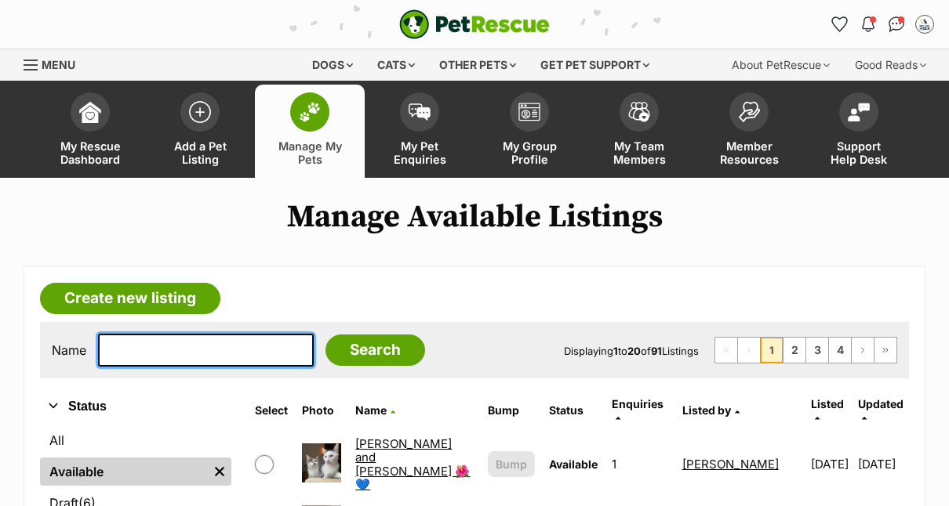
click at [147, 348] on input "text" at bounding box center [206, 350] width 216 height 33
type input "willow"
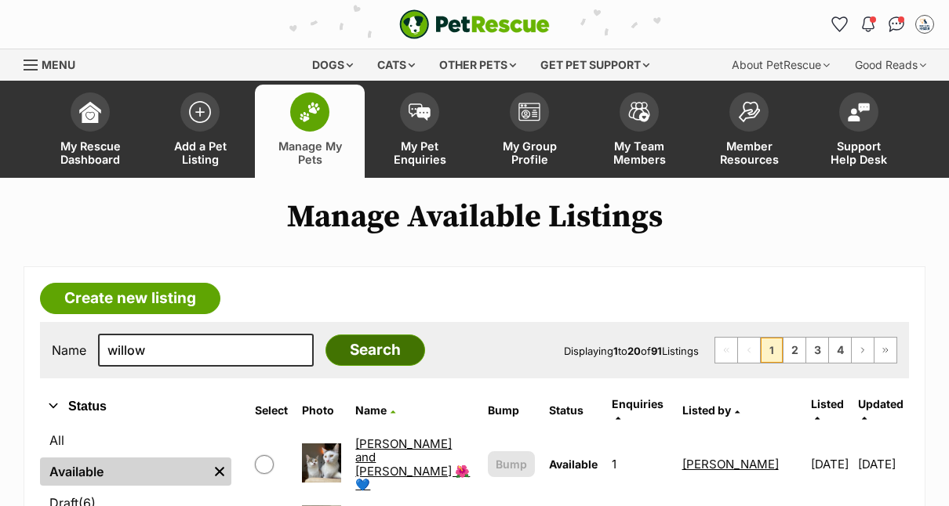
click at [365, 348] on input "Search" at bounding box center [375, 350] width 100 height 31
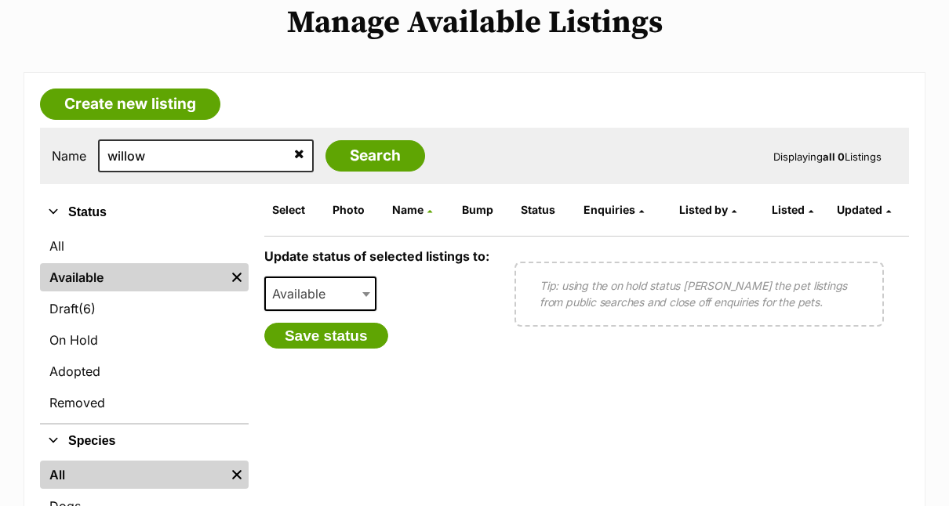
scroll to position [190, 0]
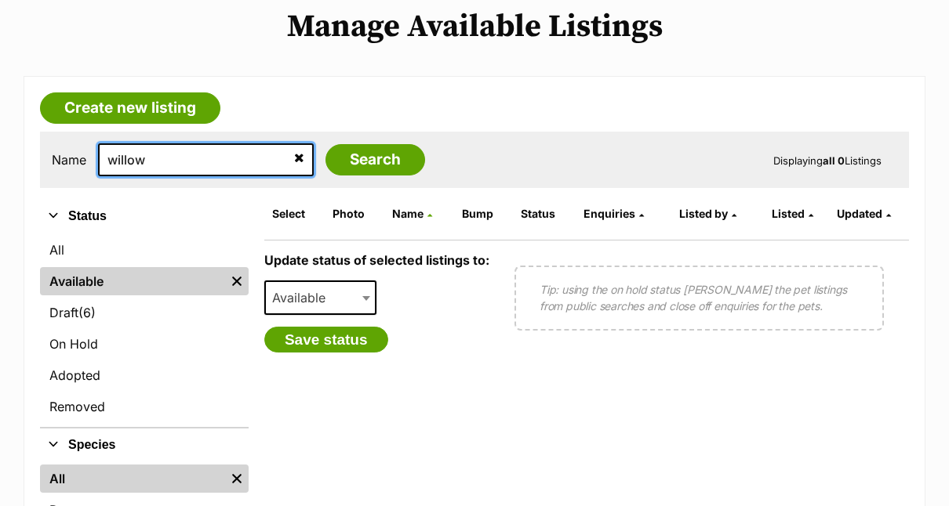
drag, startPoint x: 168, startPoint y: 158, endPoint x: 50, endPoint y: 141, distance: 118.8
click at [50, 141] on div "Name willow Search Displaying all 0 Listings" at bounding box center [474, 160] width 869 height 56
type input "ruby"
click at [325, 144] on input "Search" at bounding box center [375, 159] width 100 height 31
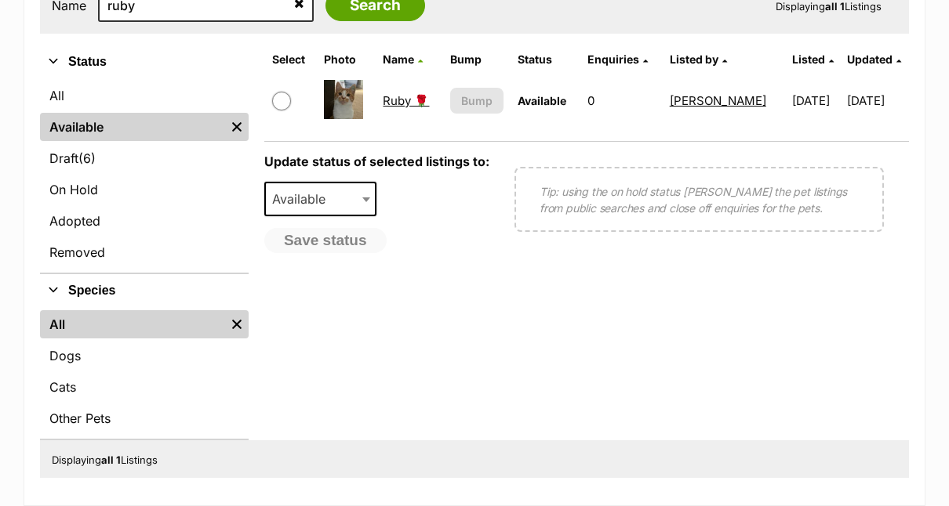
scroll to position [325, 0]
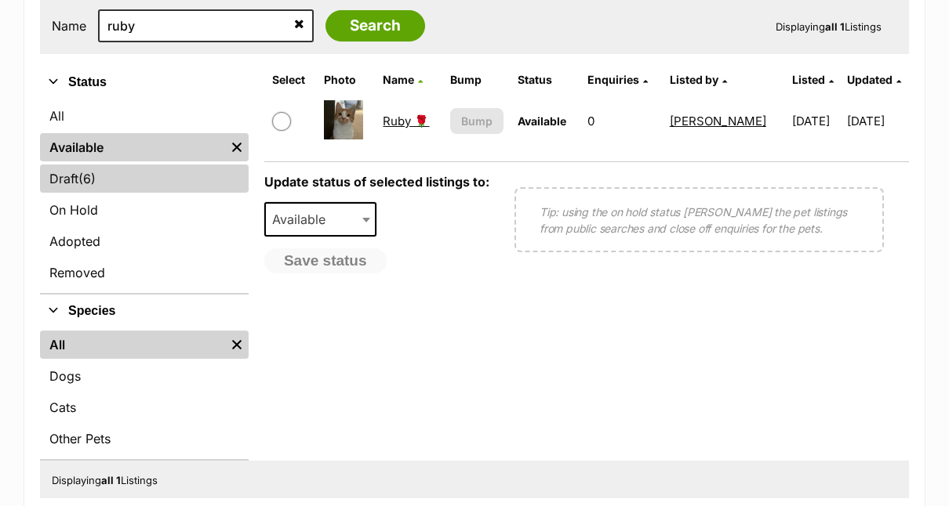
click at [72, 169] on link "Draft (6) Items" at bounding box center [144, 179] width 209 height 28
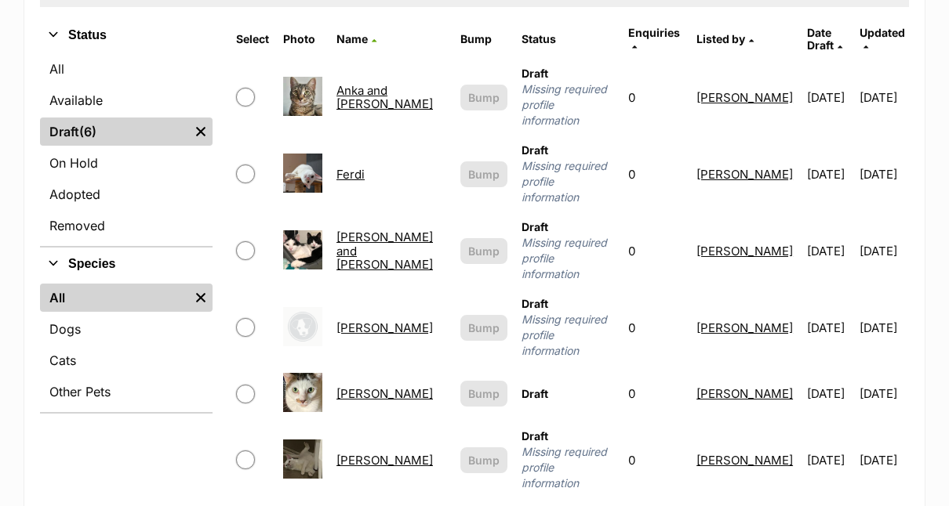
scroll to position [384, 0]
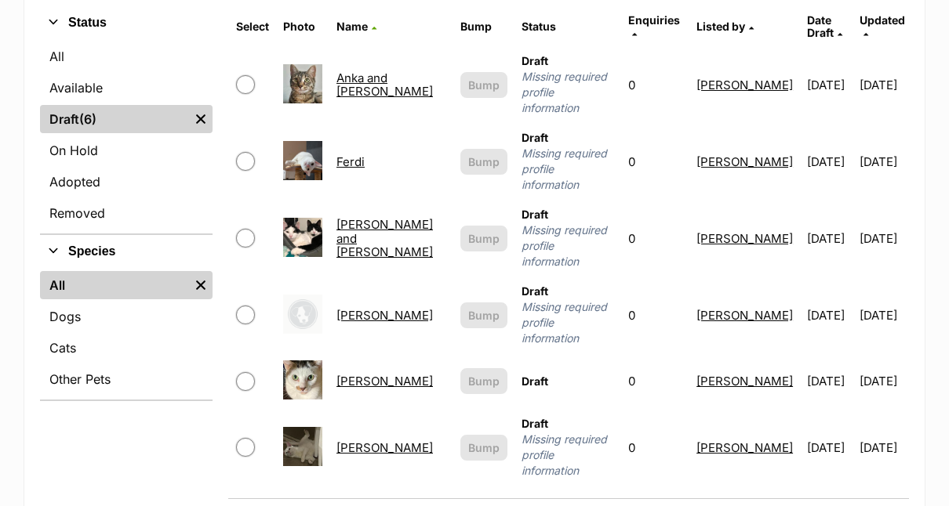
click at [350, 154] on link "Ferdi" at bounding box center [350, 161] width 28 height 15
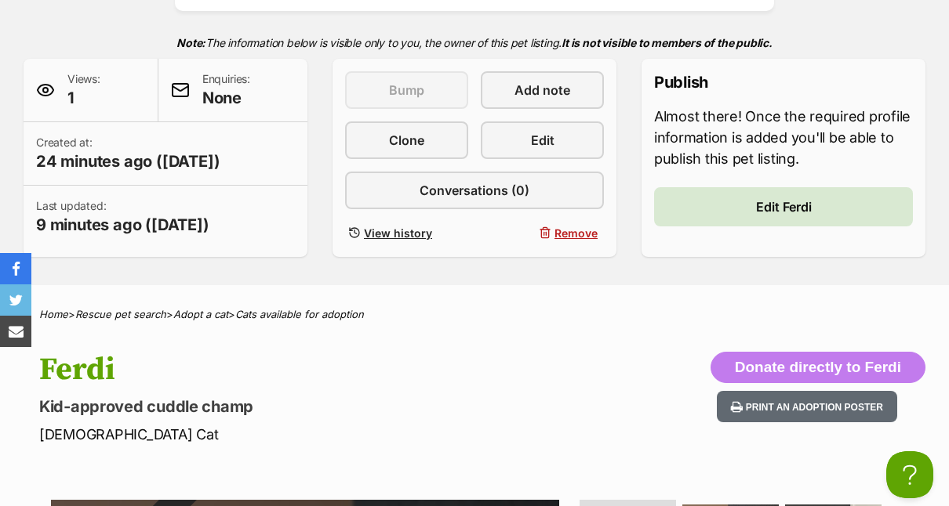
scroll to position [296, 0]
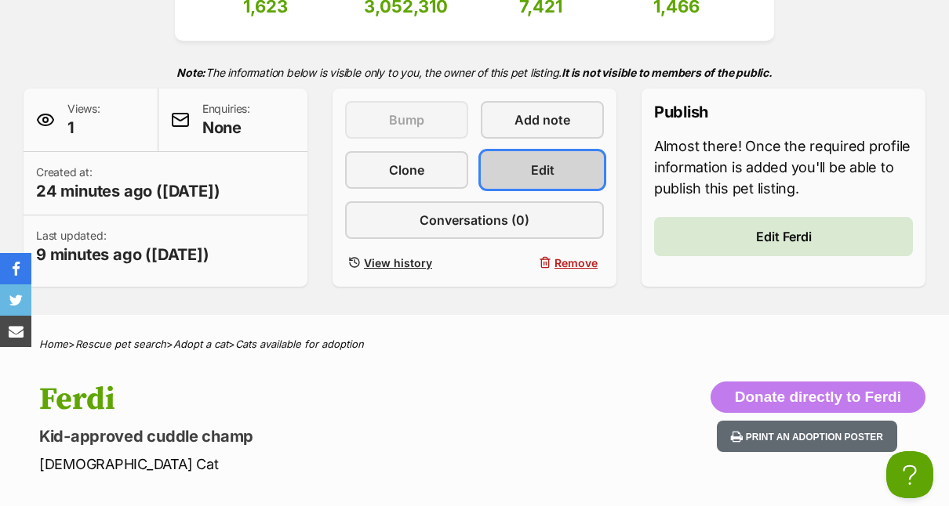
click at [515, 180] on link "Edit" at bounding box center [542, 170] width 123 height 38
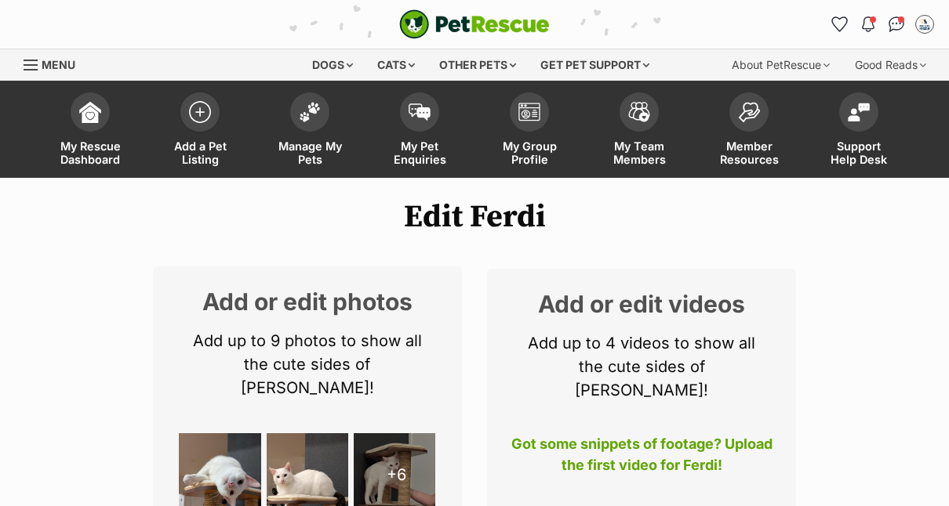
select select
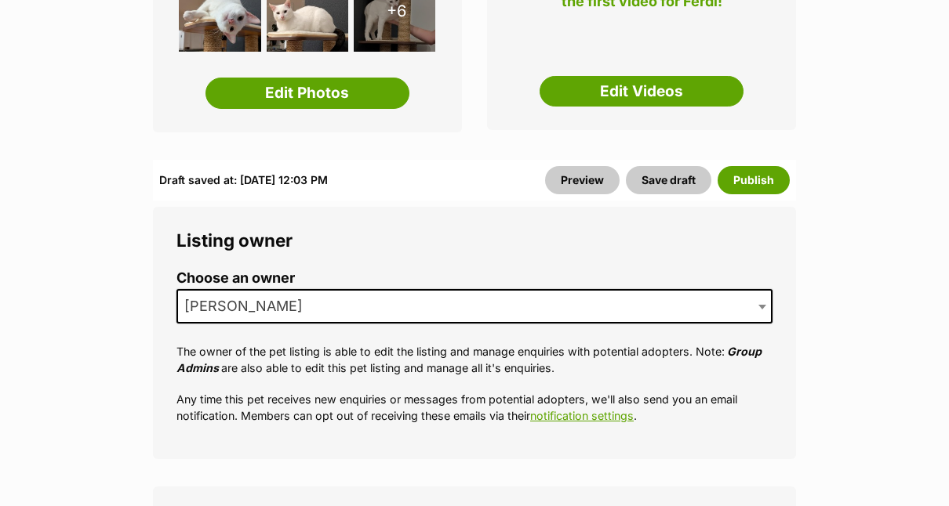
scroll to position [437, 0]
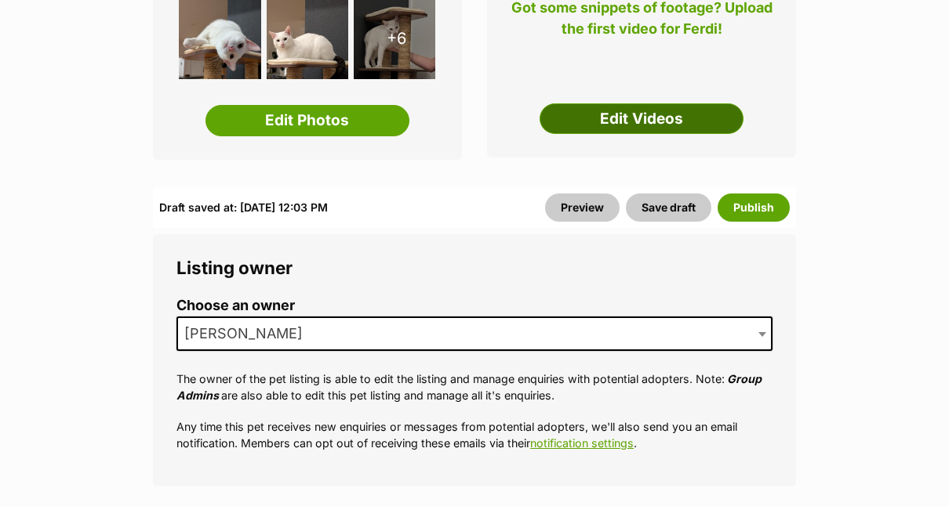
click at [633, 103] on link "Edit Videos" at bounding box center [641, 118] width 204 height 31
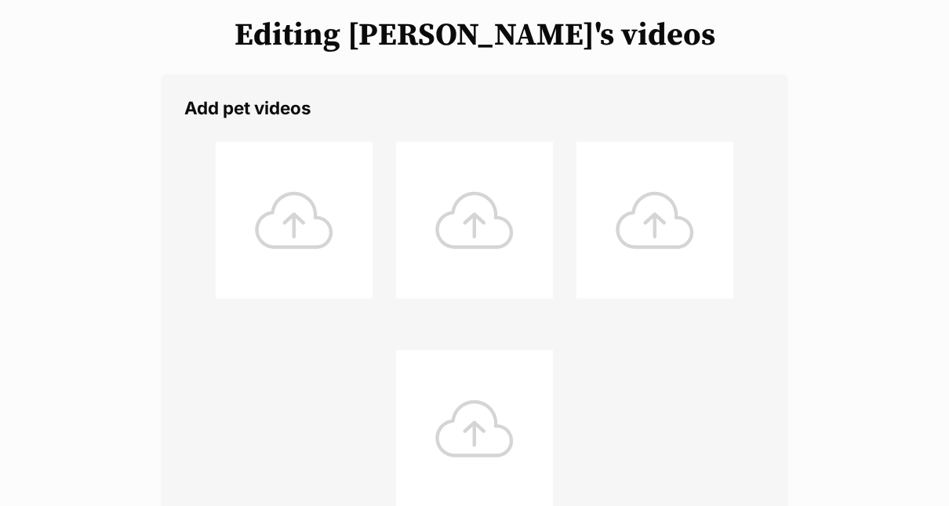
scroll to position [198, 0]
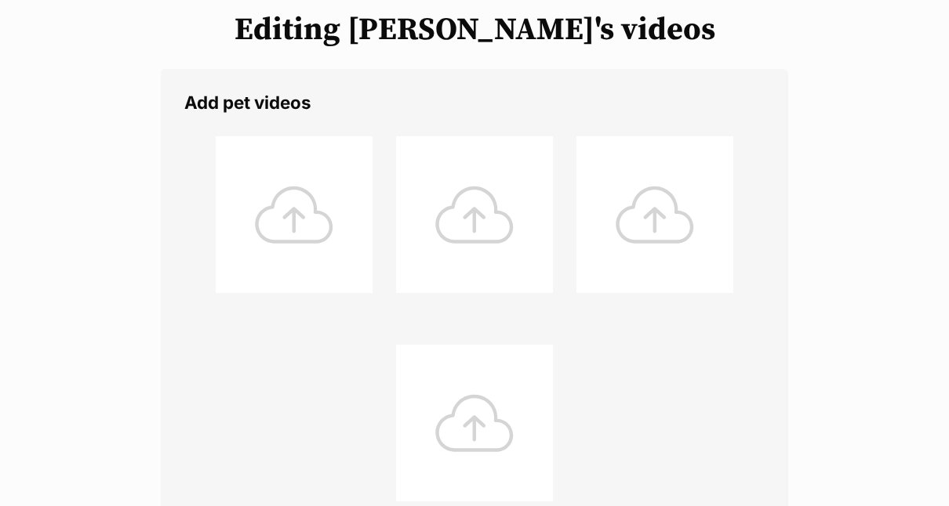
click at [296, 209] on div at bounding box center [294, 214] width 157 height 157
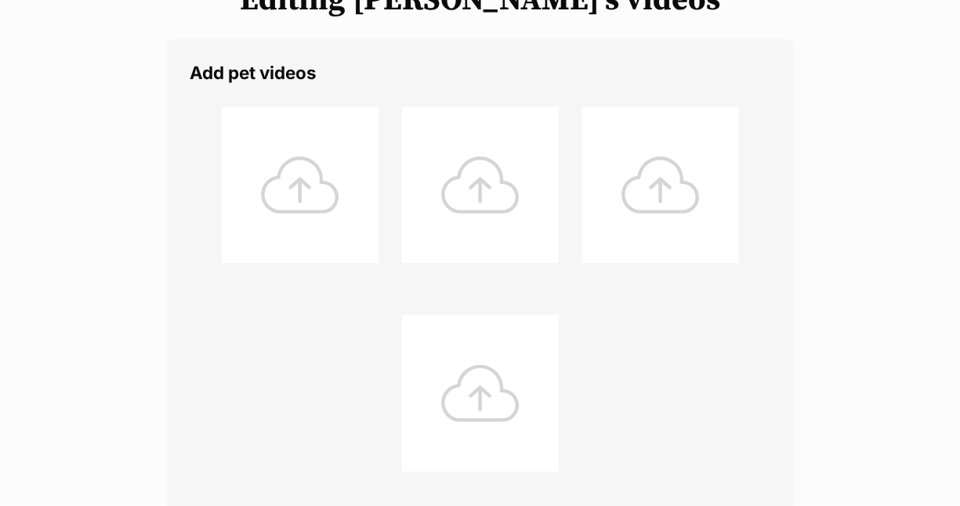
drag, startPoint x: 956, startPoint y: 113, endPoint x: 948, endPoint y: 161, distance: 49.2
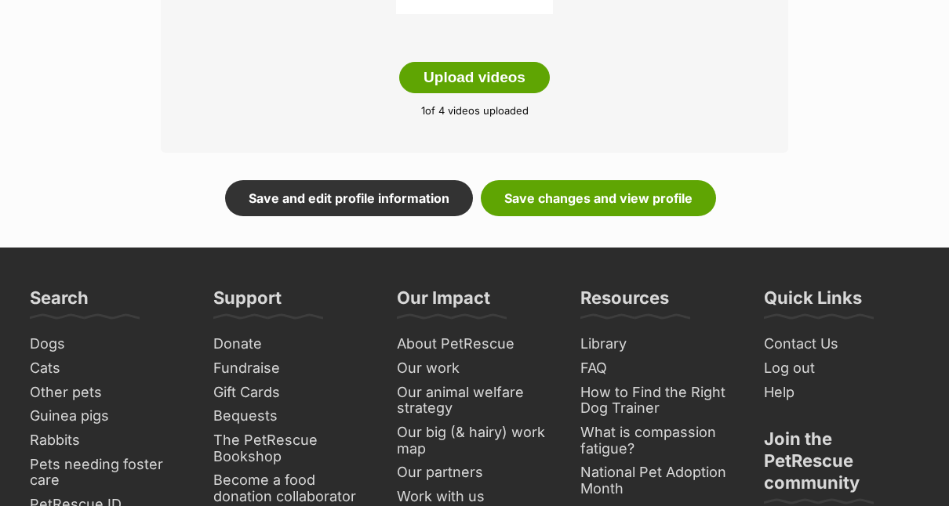
scroll to position [695, 0]
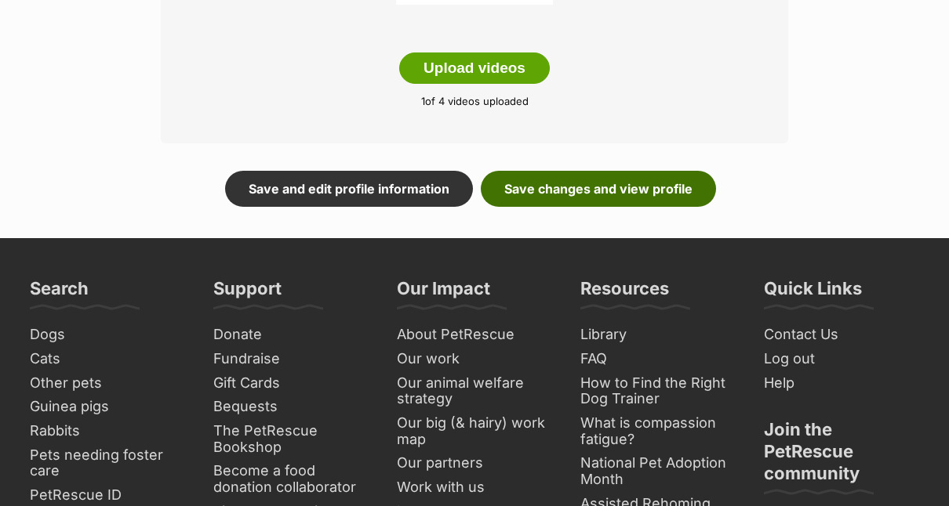
click at [554, 193] on link "Save changes and view profile" at bounding box center [598, 189] width 235 height 36
